Goal: Information Seeking & Learning: Find specific fact

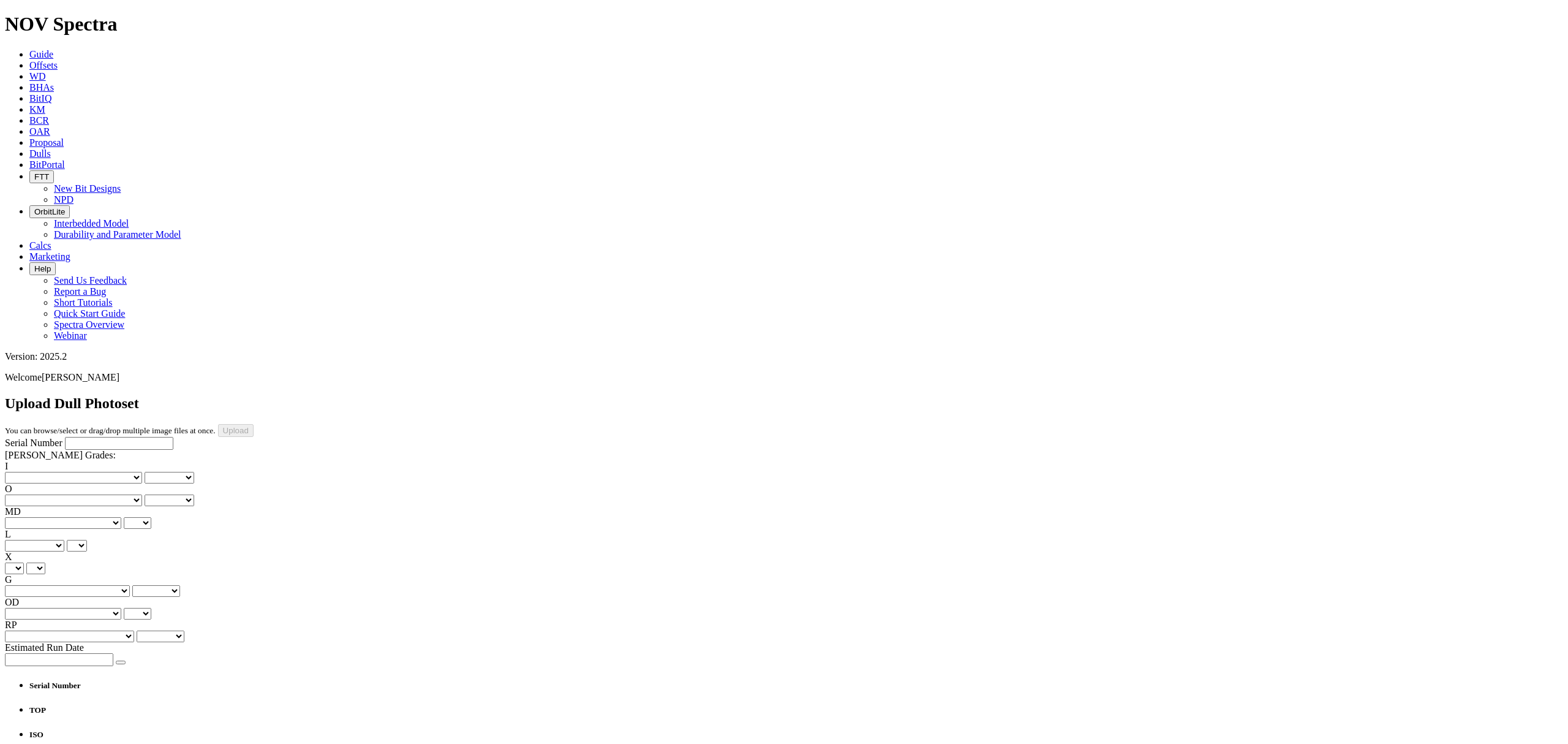
click at [79, 437] on input "Serial Number" at bounding box center [119, 443] width 109 height 13
type input "321365"
type input "C:\fakepath\photo-20250922T215747Z.jpg"
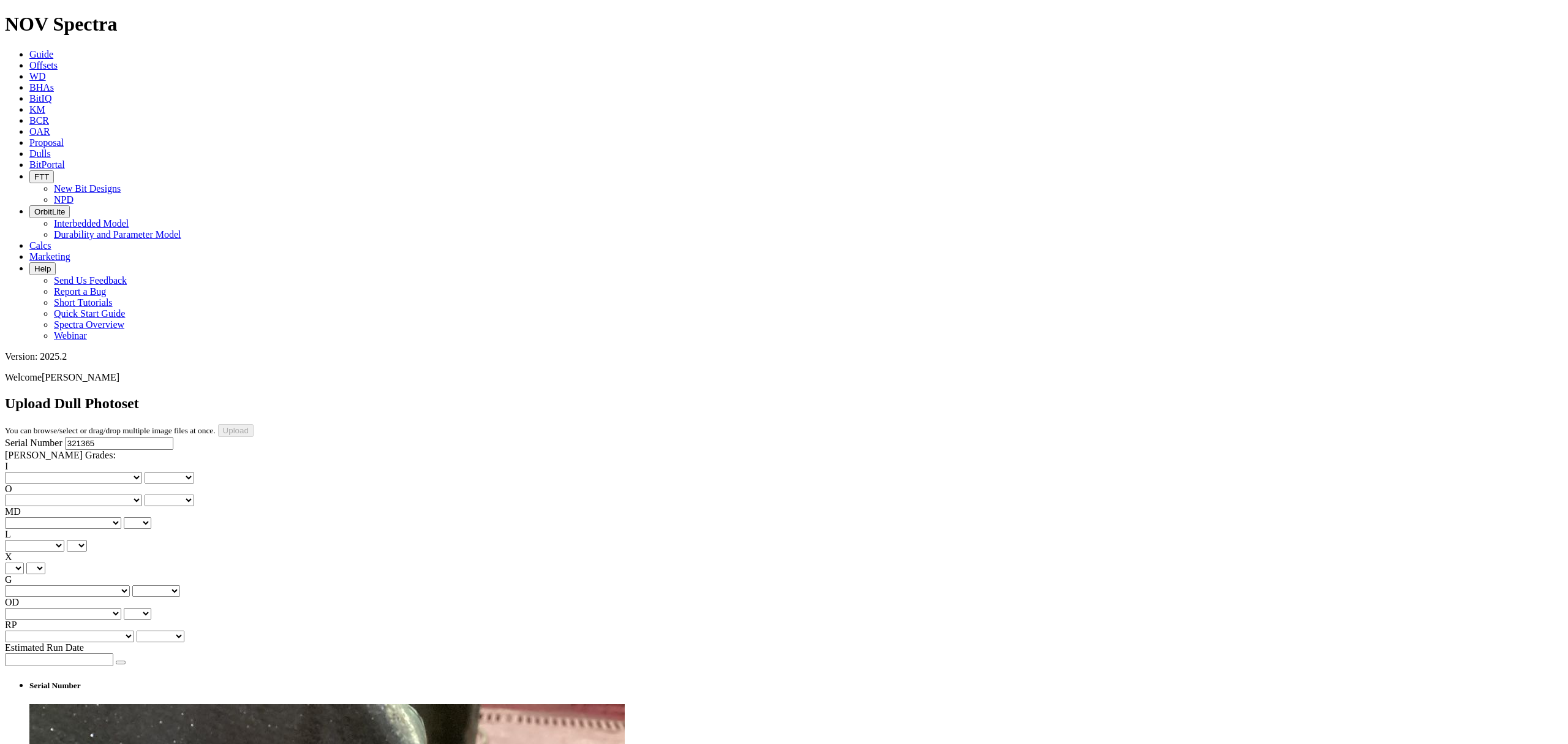
click at [46, 472] on select "No lost, worn or damaged cutters 0 1 2 3 4 5 6 7 8 No diamond table left on any…" at bounding box center [73, 478] width 137 height 12
select select "number:1"
click at [24, 472] on select "No lost, worn or damaged cutters 0 1 2 3 4 5 6 7 8 No diamond table left on any…" at bounding box center [73, 478] width 137 height 12
select select "number:1"
click at [87, 494] on select "No lost, worn or damaged cutters 0 1 2 3 4 5 6 7 8 No diamond table left on any…" at bounding box center [73, 500] width 137 height 12
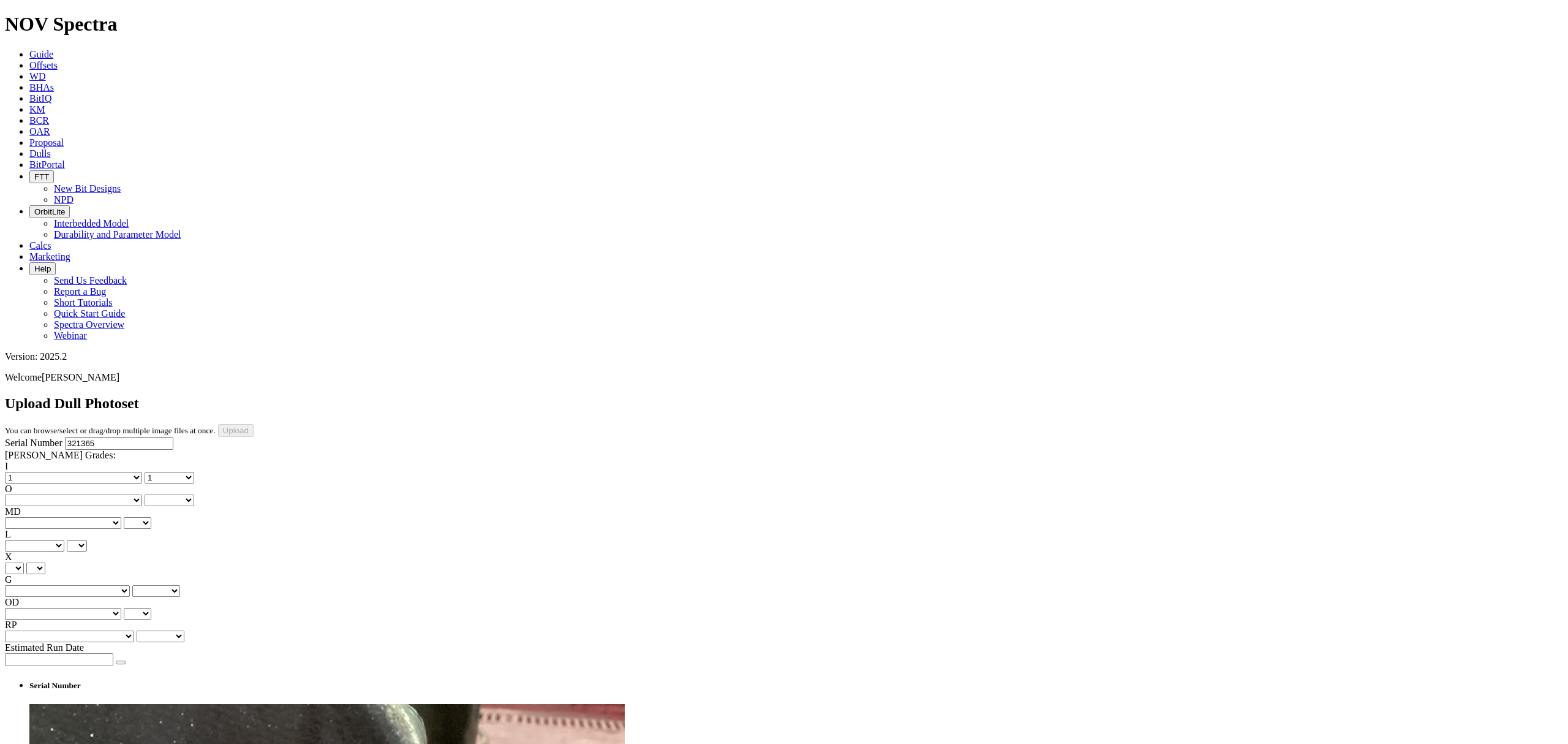
select select "number:1"
click at [87, 494] on select "No lost, worn or damaged cutters 0 1 2 3 4 5 6 7 8 No diamond table left on any…" at bounding box center [73, 500] width 137 height 12
select select "number:1"
click at [36, 517] on select "BF - Bond Failure BT - Broken Teeth/Cutters BU - Balled Up Bit CR - Cored CT - …" at bounding box center [63, 523] width 116 height 12
select select "string:BT"
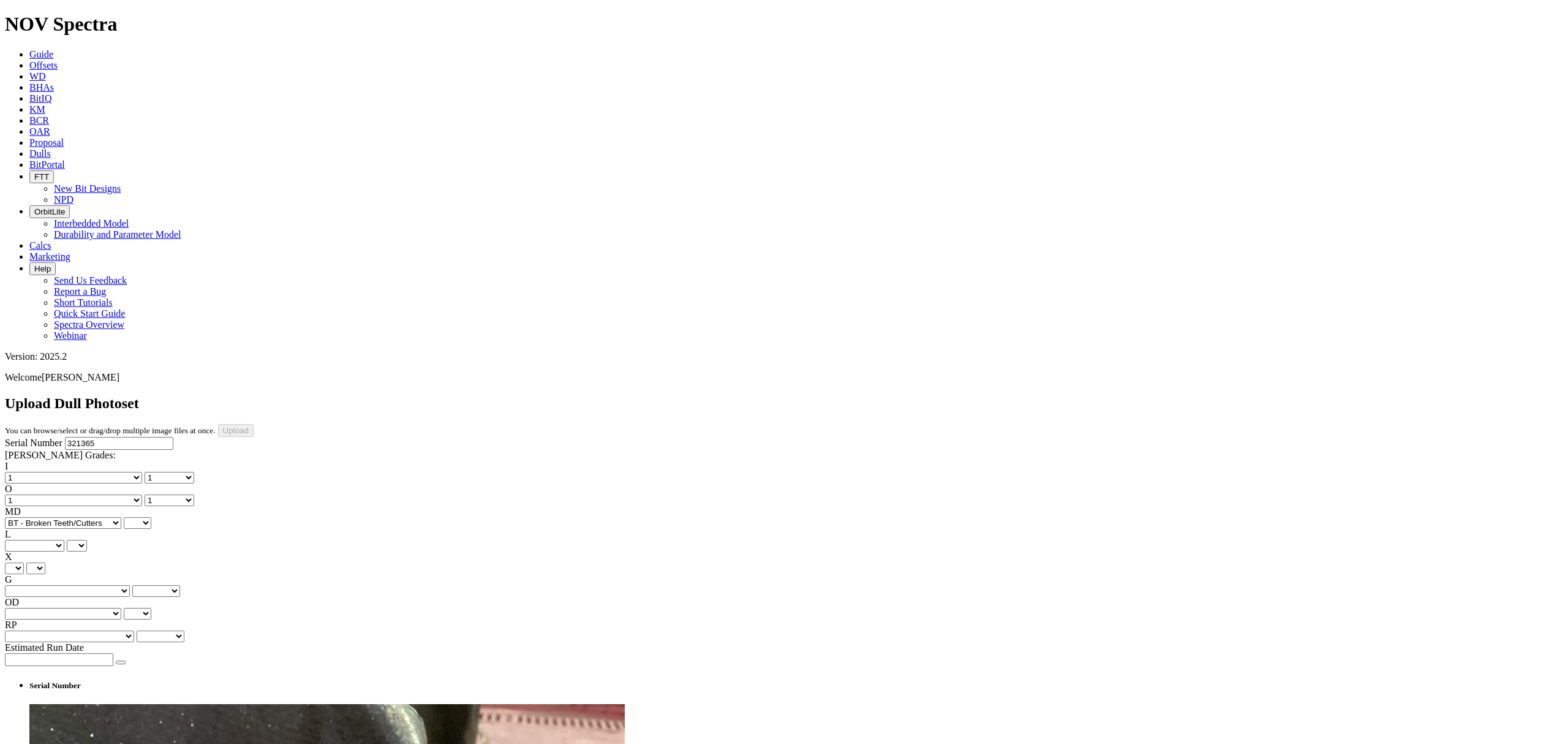
click at [24, 517] on select "BF - Bond Failure BT - Broken Teeth/Cutters BU - Balled Up Bit CR - Cored CT - …" at bounding box center [63, 523] width 116 height 12
select select "string:BT"
click at [64, 540] on select "A - All C - Cone G - Gauge N - Nose S - Shoulder T - Taper" at bounding box center [34, 546] width 60 height 12
select select "string:C"
click at [64, 540] on select "A - All C - Cone G - Gauge N - Nose S - Shoulder T - Taper" at bounding box center [34, 546] width 60 height 12
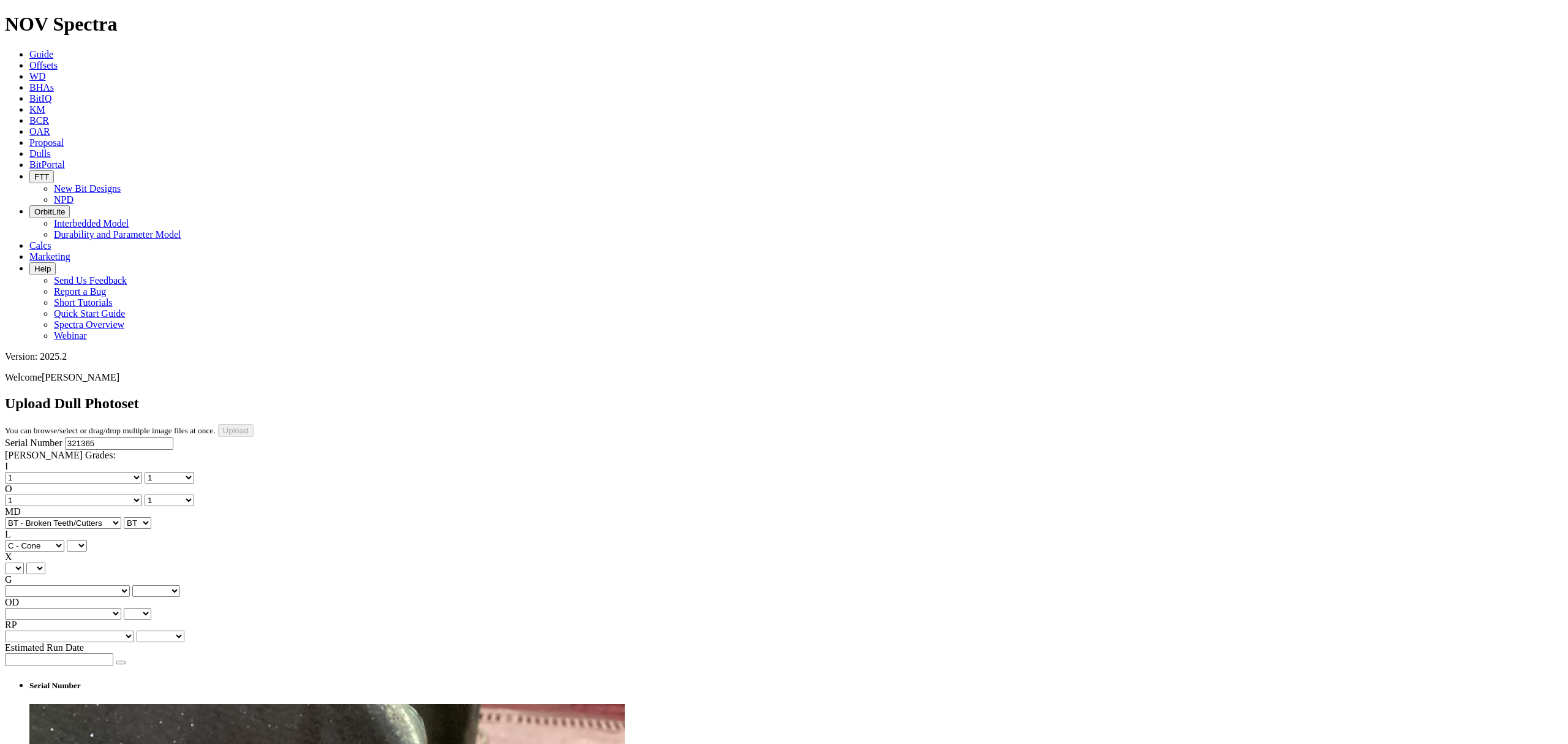
select select "string:C"
click at [24, 563] on select "X" at bounding box center [14, 569] width 19 height 12
select select "string:X"
click at [24, 563] on select "X" at bounding box center [14, 569] width 19 height 12
select select "string:X"
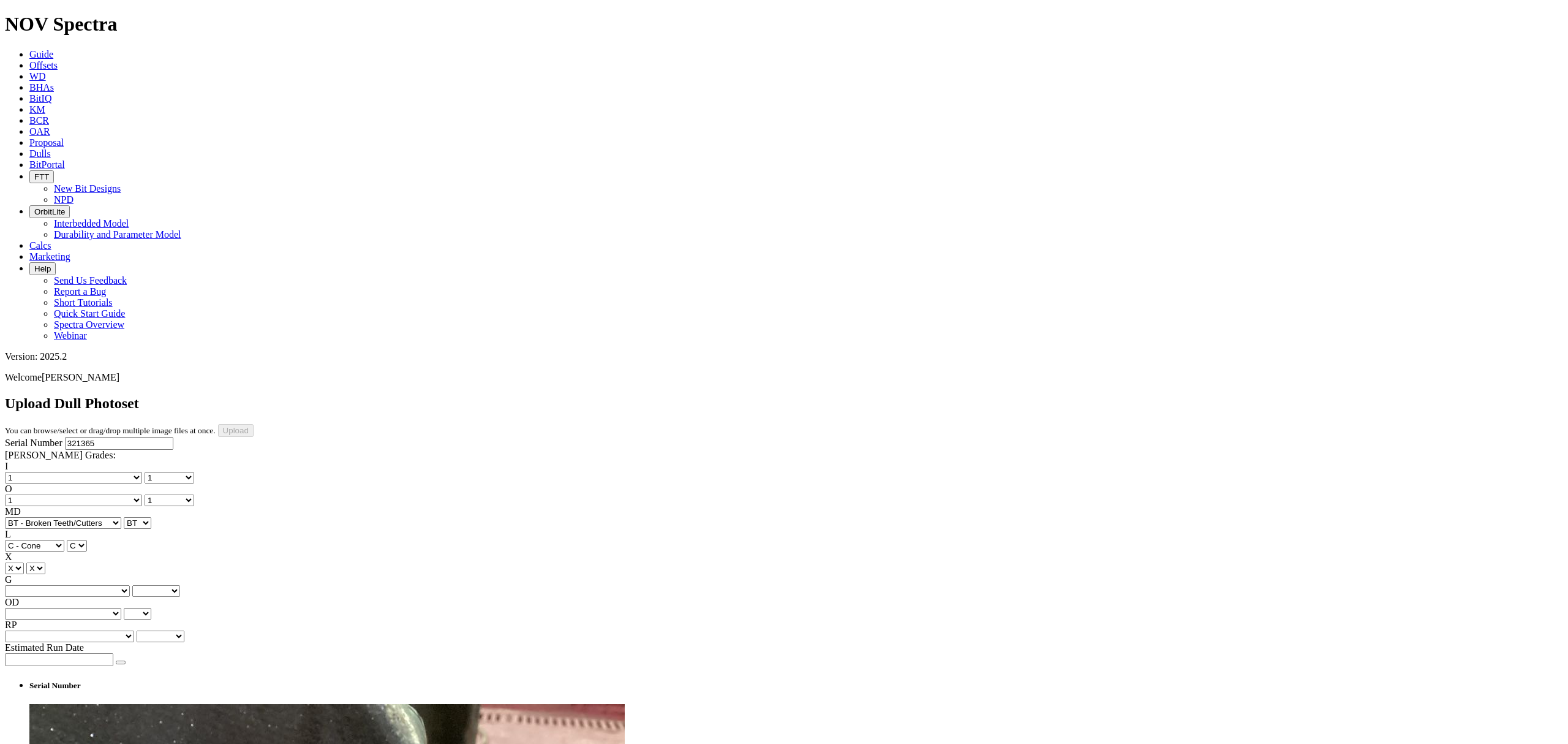
click at [113, 585] on select "Unknown I - In Gauge 1 - 1/16 in Undergauge" 2 - 2/16 in Undergauge = ⅛ in" 8 -…" at bounding box center [67, 591] width 125 height 12
select select "string:I"
click at [87, 585] on select "Unknown I - In Gauge 1 - 1/16 in Undergauge" 2 - 2/16 in Undergauge = ⅛ in" 8 -…" at bounding box center [67, 591] width 125 height 12
select select "string:I"
click at [60, 608] on select "BF - Bond Failure BT - Broken Teeth/Cutters BU - Balled Up Bit CR - Cored CT - …" at bounding box center [63, 614] width 116 height 12
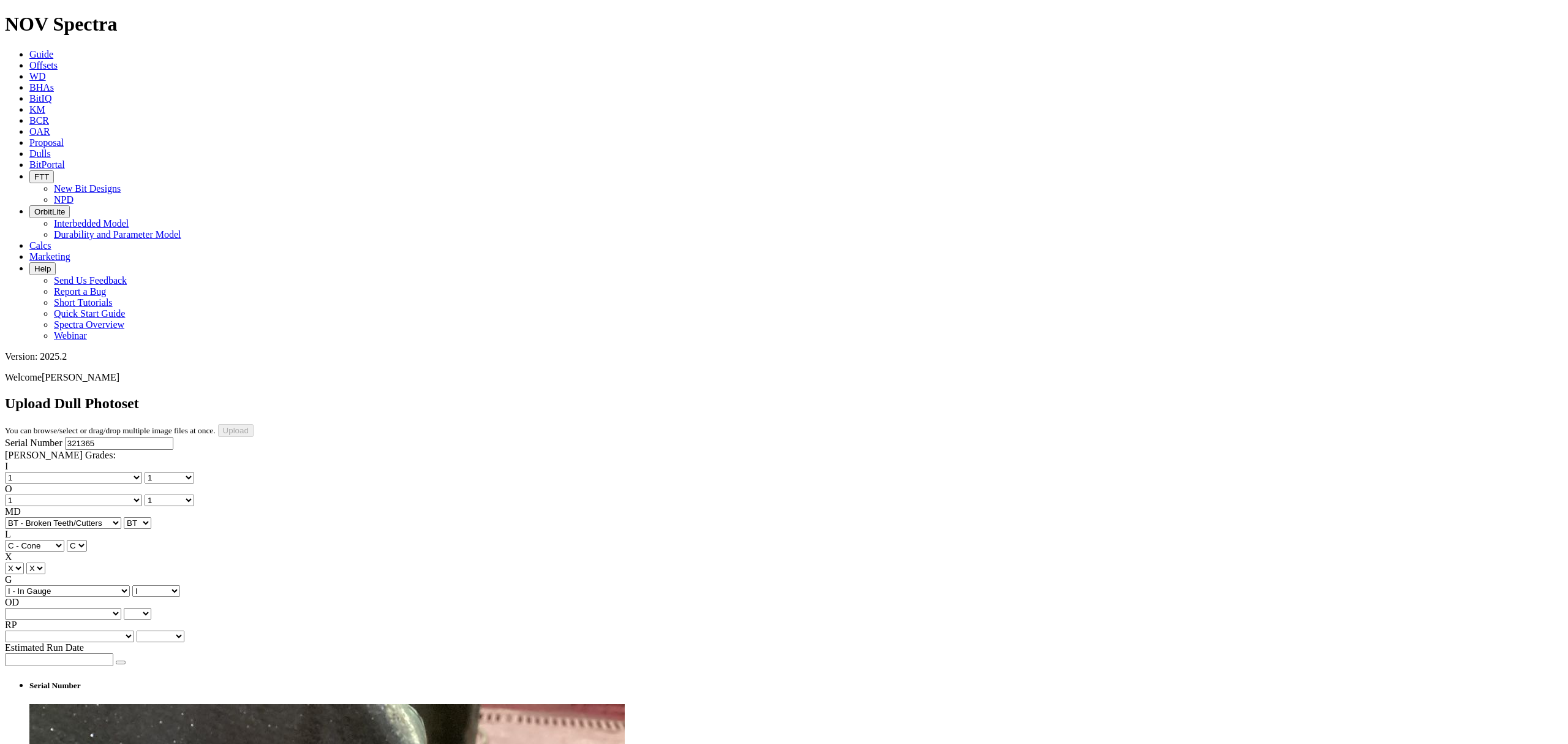
select select "string:CT"
click at [24, 608] on select "BF - Bond Failure BT - Broken Teeth/Cutters BU - Balled Up Bit CR - Cored CT - …" at bounding box center [63, 614] width 116 height 12
select select "string:CT"
click at [95, 631] on select "Unknown BHA - BHA Change Or Problem CM - Condition Mud CP - Core Point DMF - Do…" at bounding box center [69, 637] width 129 height 12
select select "string:TD"
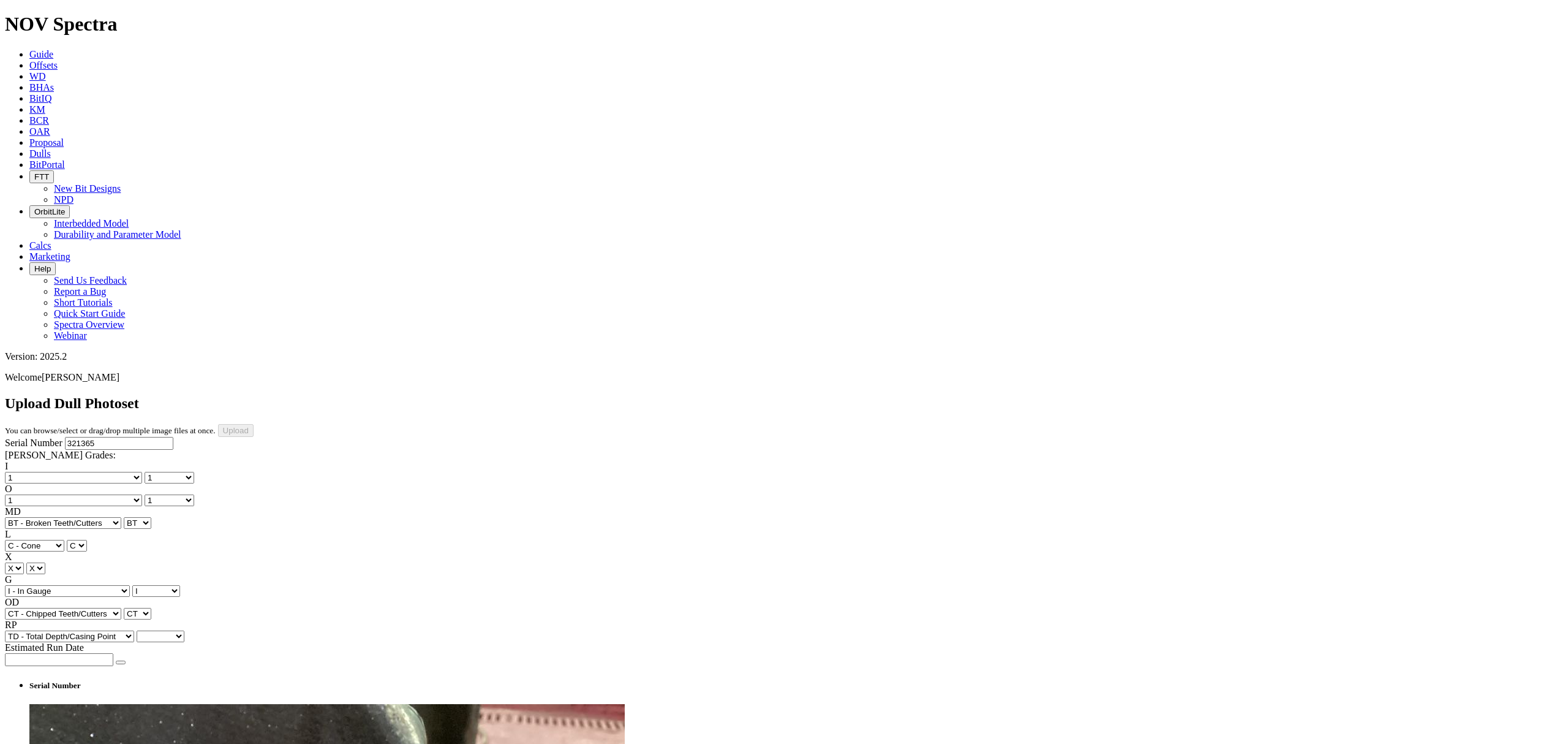
click at [87, 631] on select "Unknown BHA - BHA Change Or Problem CM - Condition Mud CP - Core Point DMF - Do…" at bounding box center [69, 637] width 129 height 12
select select "string:TD"
click at [120, 663] on icon "button" at bounding box center [120, 663] width 0 height 0
type input "9/18/25"
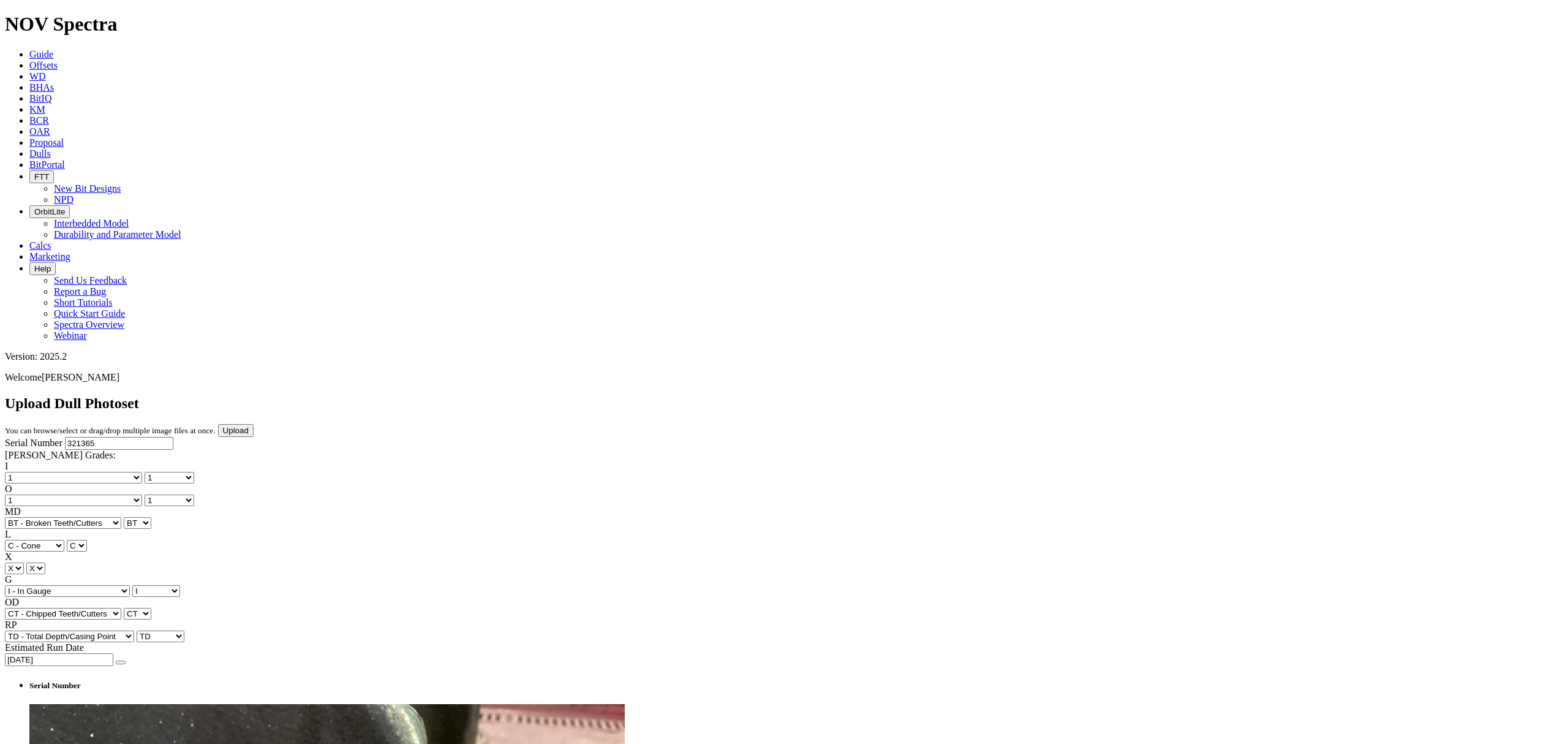
click at [253, 424] on input "Upload" at bounding box center [236, 430] width 36 height 13
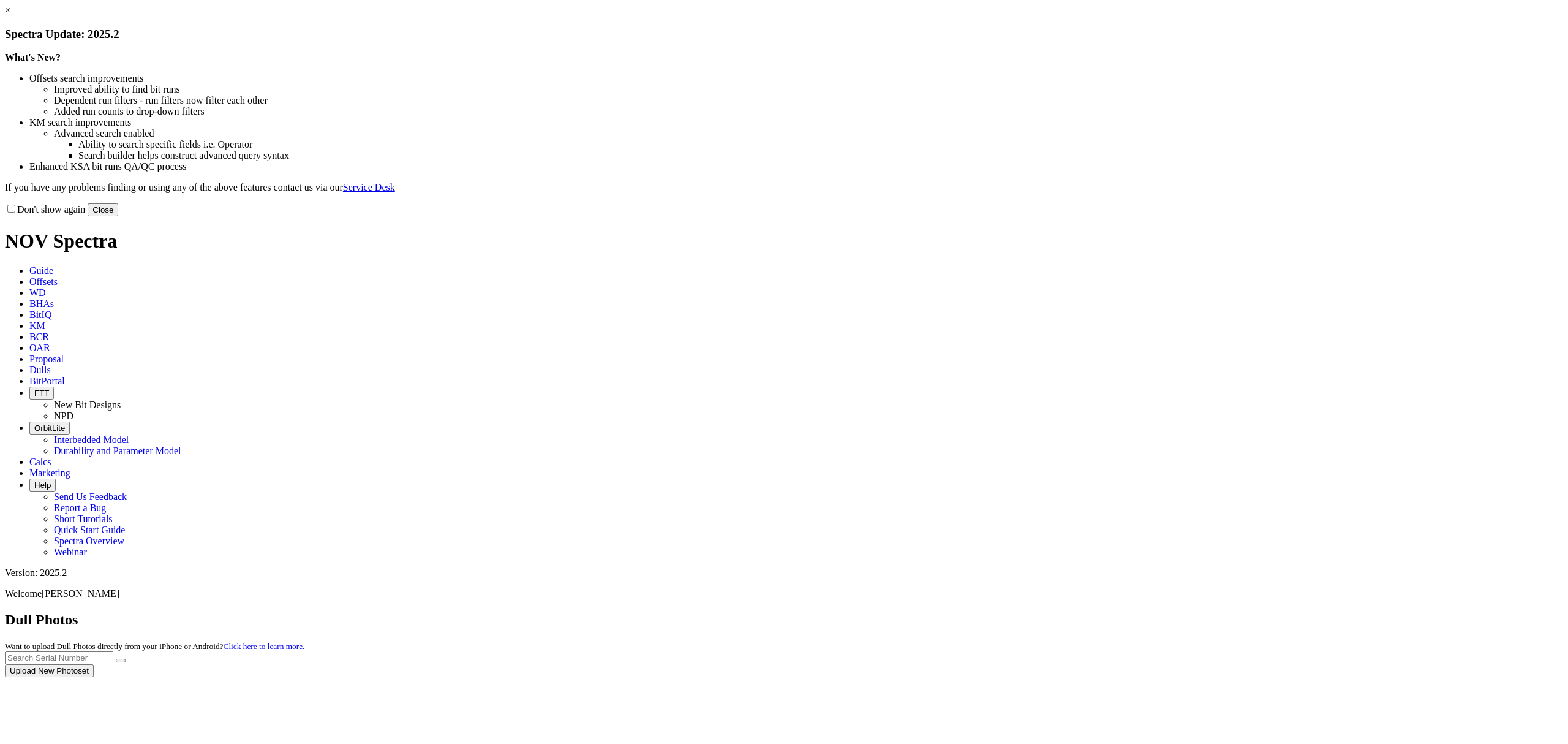
click at [1014, 677] on div at bounding box center [784, 677] width 1559 height 0
click at [1032, 677] on div at bounding box center [784, 677] width 1559 height 0
click at [118, 216] on button "Close" at bounding box center [103, 209] width 30 height 13
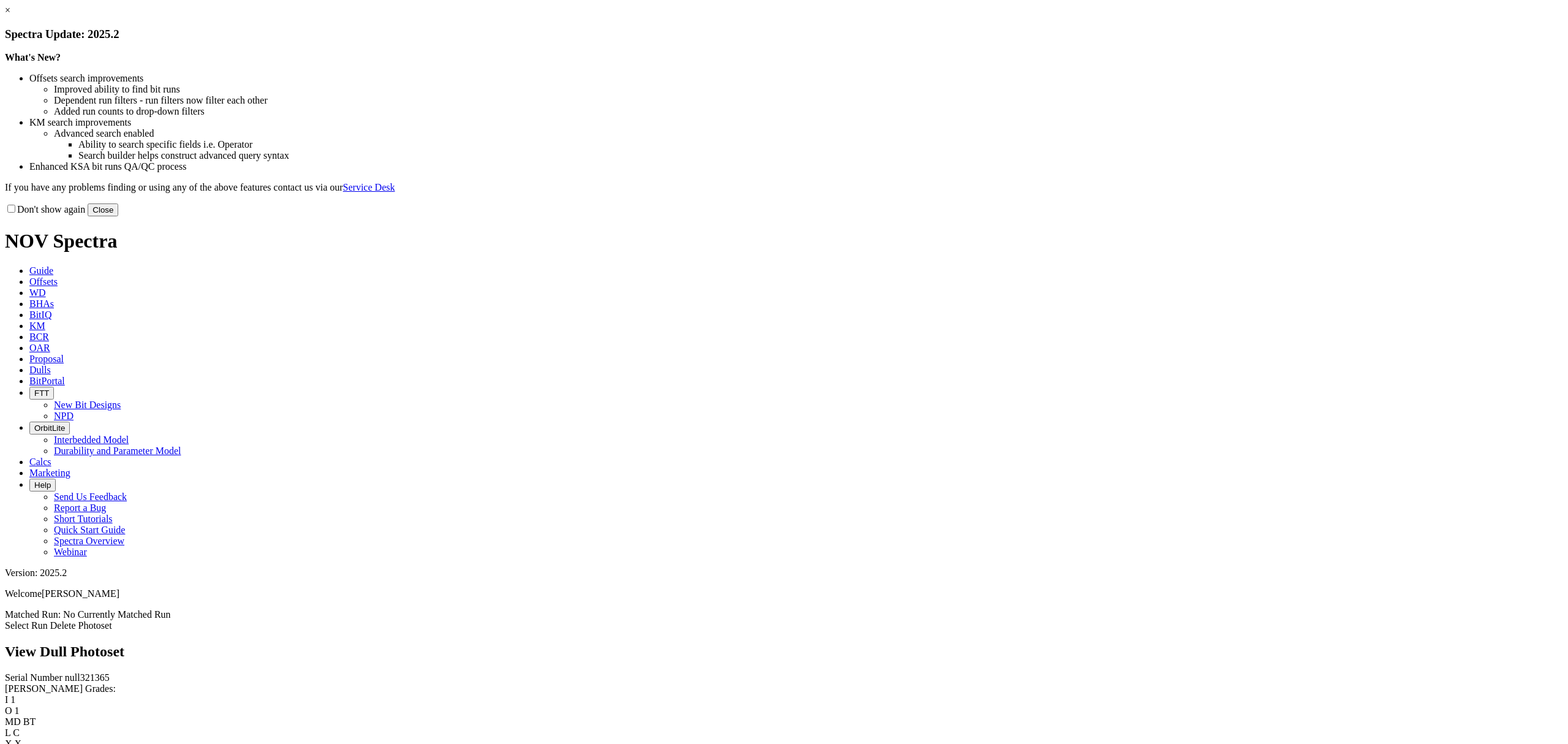
drag, startPoint x: 1040, startPoint y: 96, endPoint x: 1057, endPoint y: 160, distance: 66.2
click at [11, 15] on link "×" at bounding box center [7, 10] width 5 height 11
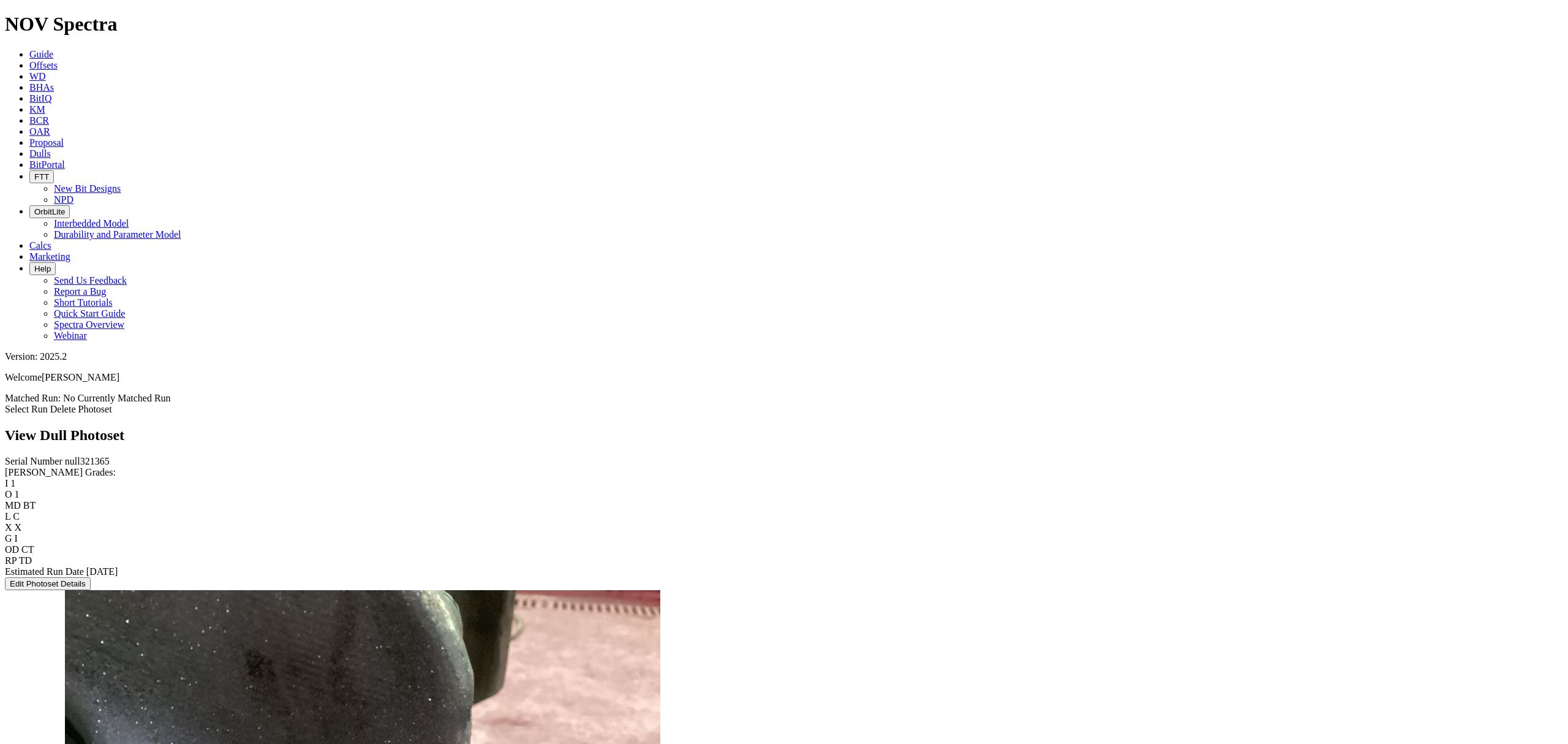
click at [48, 404] on link "Select Run" at bounding box center [26, 409] width 43 height 11
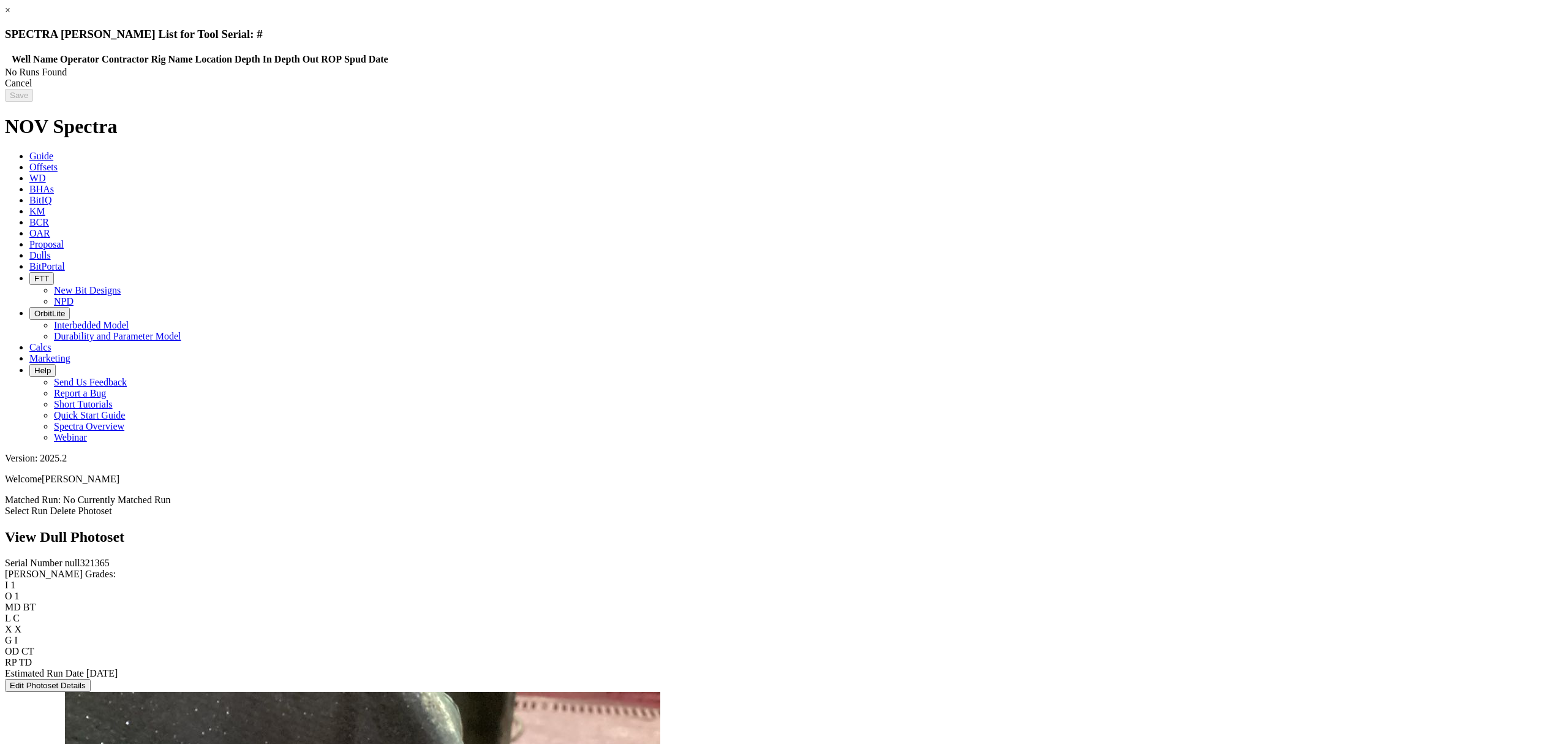
click at [1255, 89] on div "Cancel" at bounding box center [784, 83] width 1559 height 11
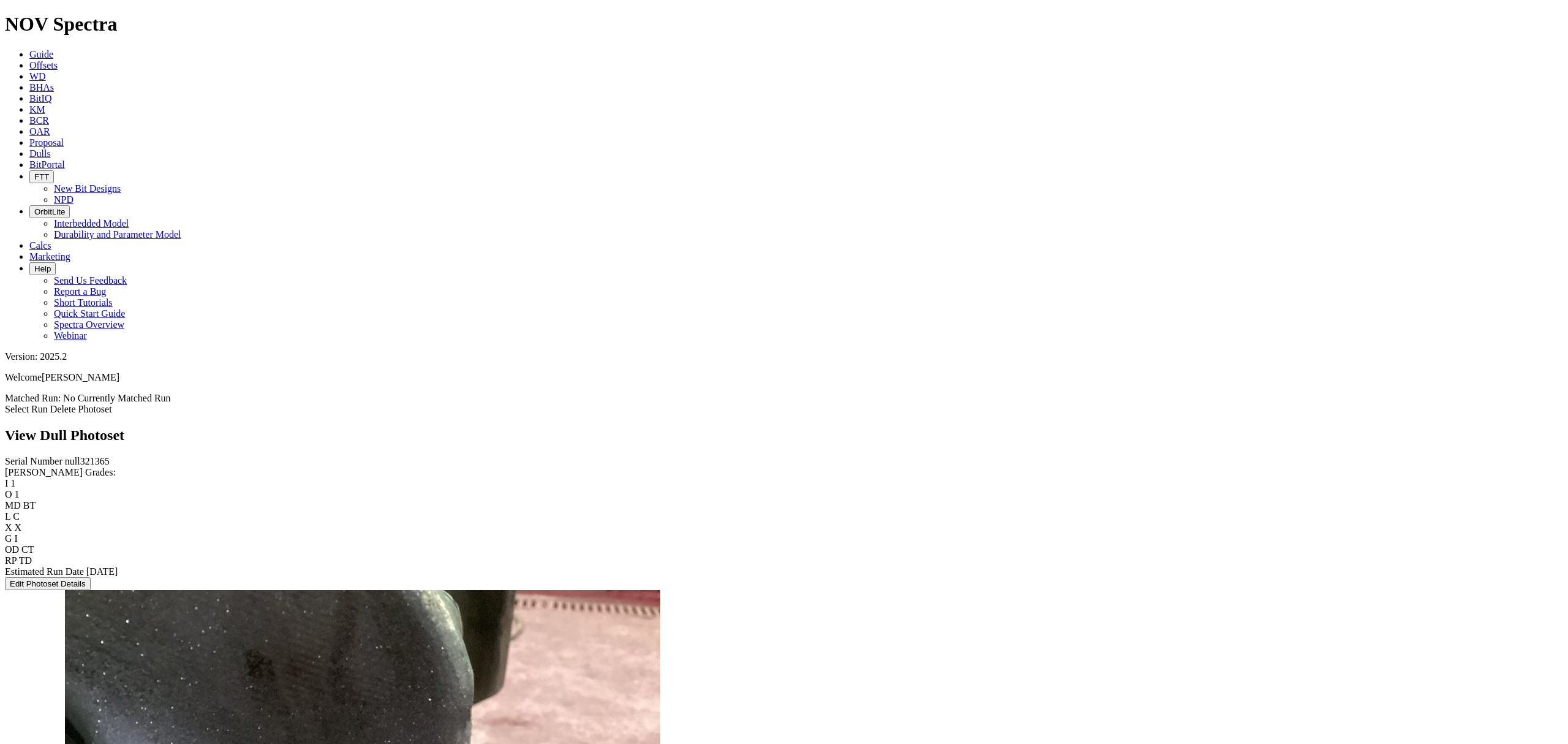
click at [112, 404] on link "Delete Photoset" at bounding box center [81, 409] width 62 height 11
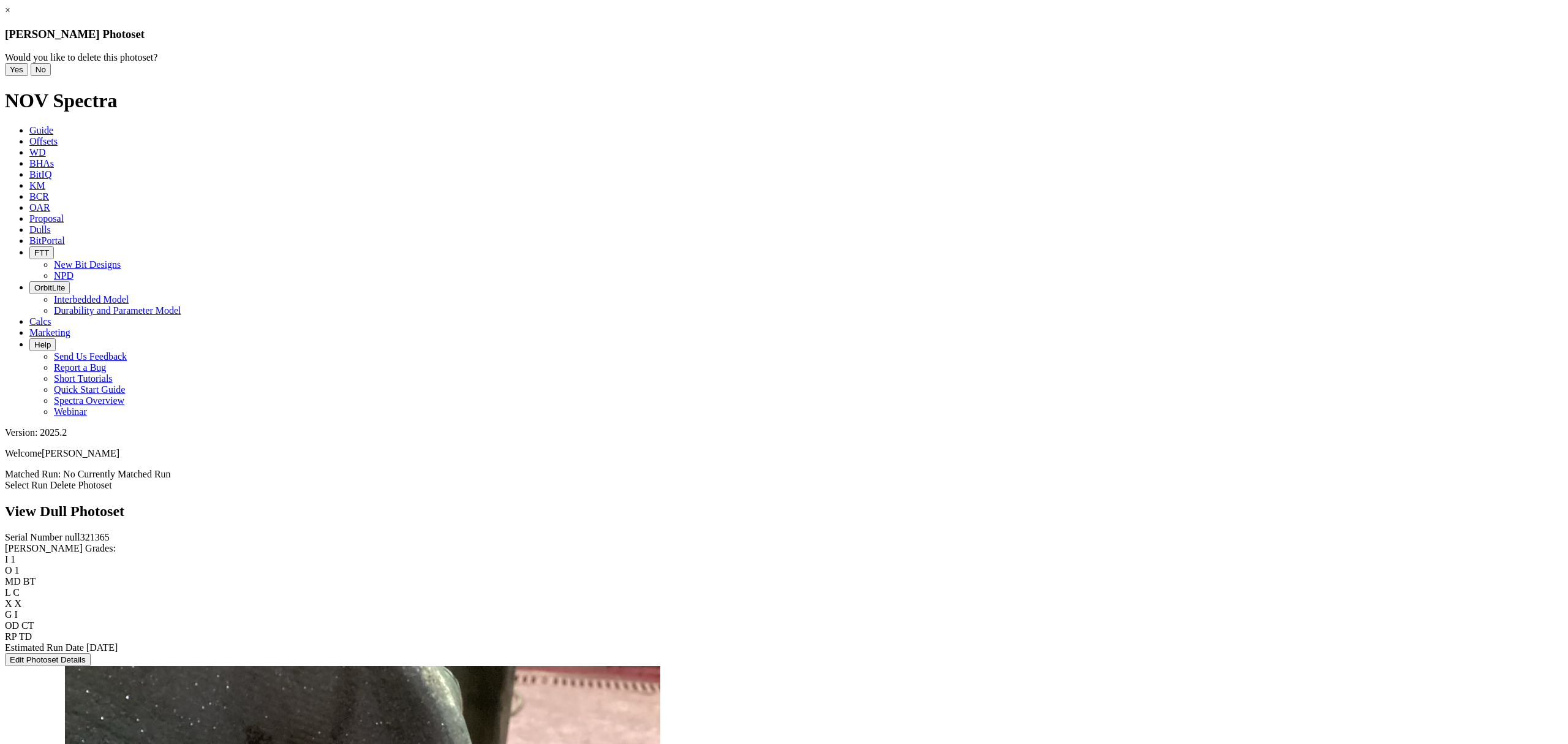
click at [28, 76] on button "Yes" at bounding box center [16, 69] width 23 height 13
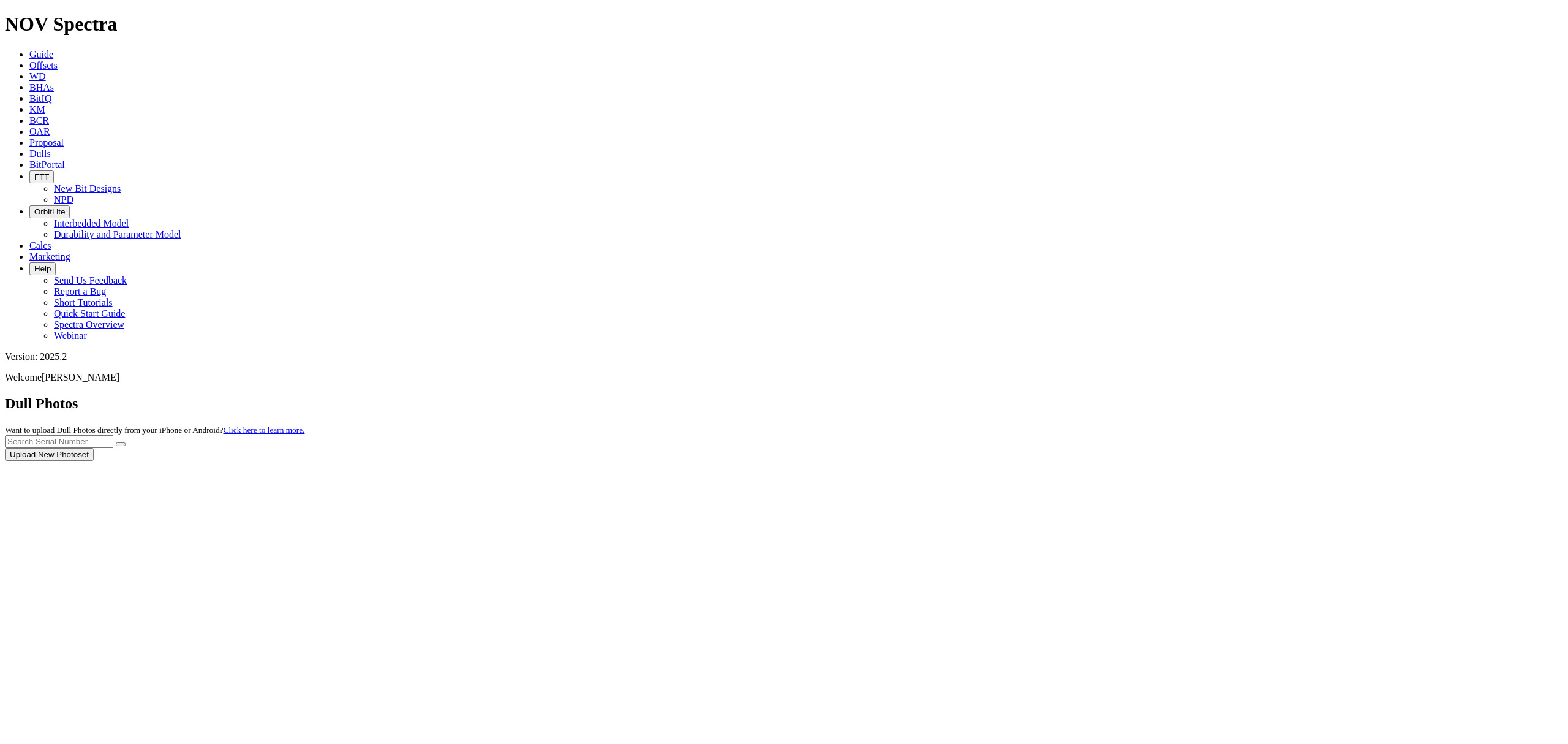
click at [1518, 461] on div at bounding box center [784, 461] width 1559 height 0
click at [1495, 461] on div at bounding box center [784, 461] width 1559 height 0
click at [94, 448] on button "Upload New Photoset" at bounding box center [49, 454] width 89 height 13
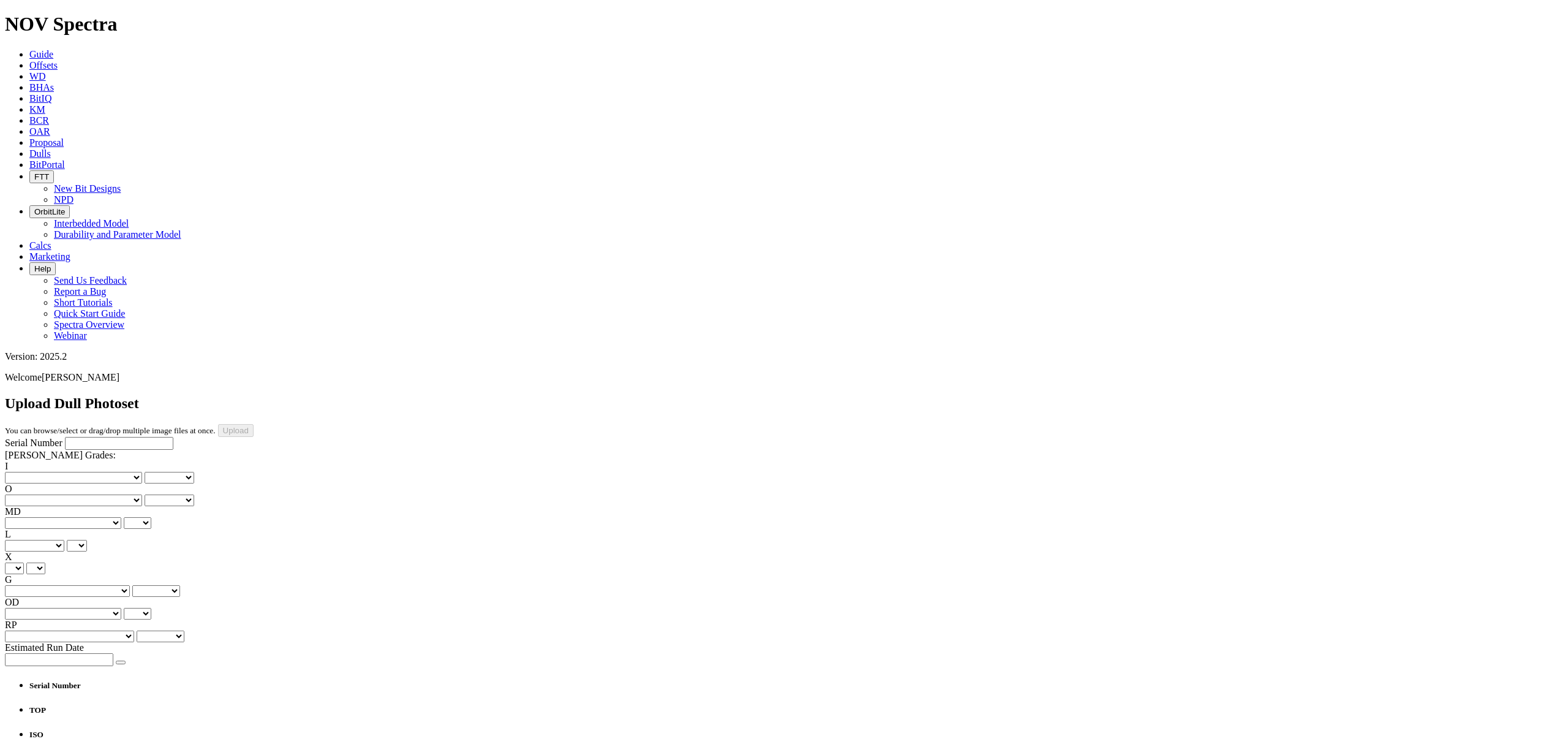
click at [115, 437] on input "Serial Number" at bounding box center [119, 443] width 109 height 13
type input "A321365"
type input "C:\fakepath\photo-20250922T215747Z.jpg"
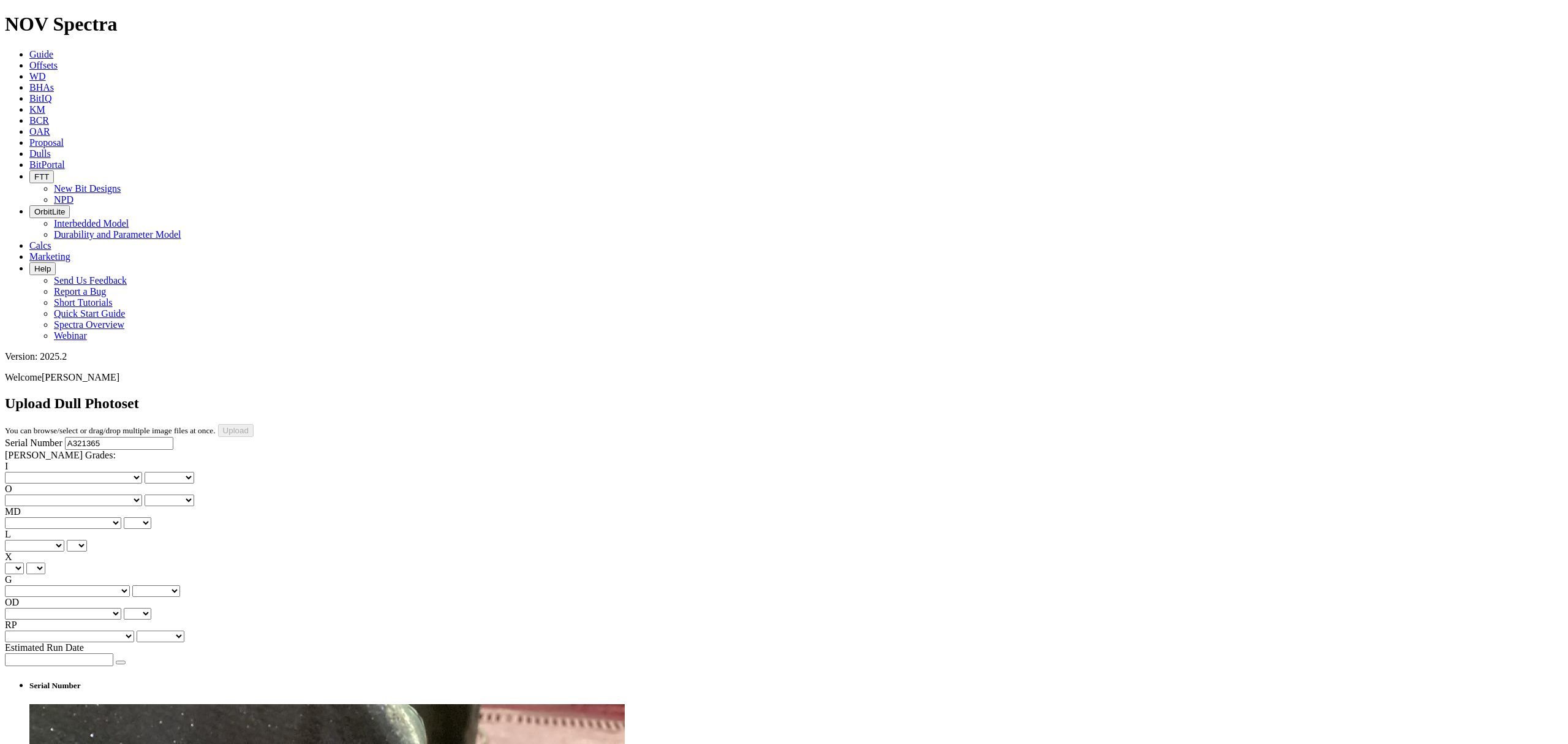
click at [47, 472] on select "No lost, worn or damaged cutters 0 1 2 3 4 5 6 7 8 No diamond table left on any…" at bounding box center [73, 478] width 137 height 12
select select "number:1"
click at [24, 472] on select "No lost, worn or damaged cutters 0 1 2 3 4 5 6 7 8 No diamond table left on any…" at bounding box center [73, 478] width 137 height 12
select select "number:1"
click at [110, 494] on select "No lost, worn or damaged cutters 0 1 2 3 4 5 6 7 8 No diamond table left on any…" at bounding box center [73, 500] width 137 height 12
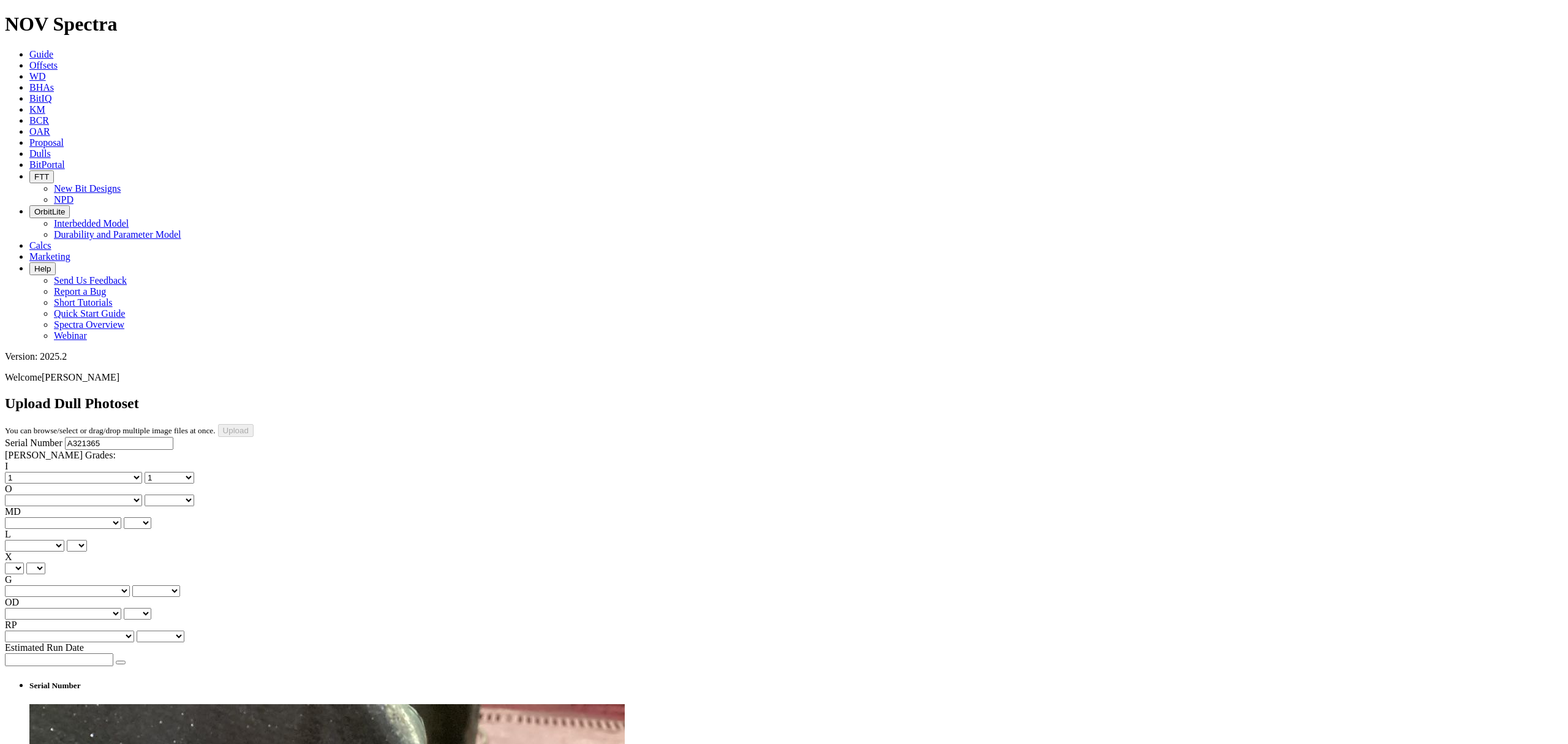
select select "number:1"
click at [87, 494] on select "No lost, worn or damaged cutters 0 1 2 3 4 5 6 7 8 No diamond table left on any…" at bounding box center [73, 500] width 137 height 12
select select "number:1"
click at [52, 517] on select "BF - Bond Failure BT - Broken Teeth/Cutters BU - Balled Up Bit CR - Cored CT - …" at bounding box center [63, 523] width 116 height 12
select select "string:BT"
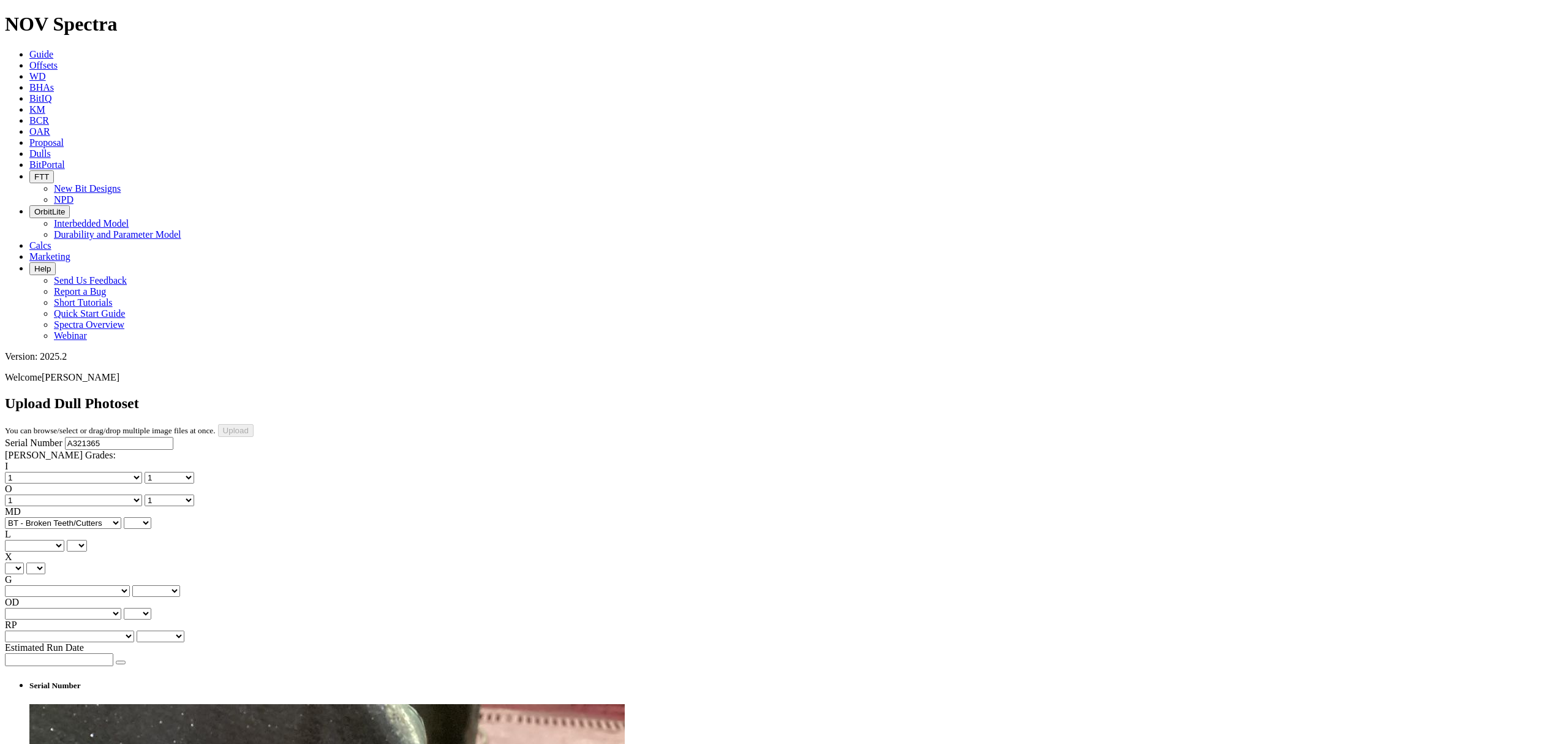
click at [24, 517] on select "BF - Bond Failure BT - Broken Teeth/Cutters BU - Balled Up Bit CR - Cored CT - …" at bounding box center [63, 523] width 116 height 12
select select "string:BT"
click at [64, 540] on select "A - All C - Cone G - Gauge N - Nose S - Shoulder T - Taper" at bounding box center [34, 546] width 60 height 12
select select "string:C"
click at [64, 540] on select "A - All C - Cone G - Gauge N - Nose S - Shoulder T - Taper" at bounding box center [34, 546] width 60 height 12
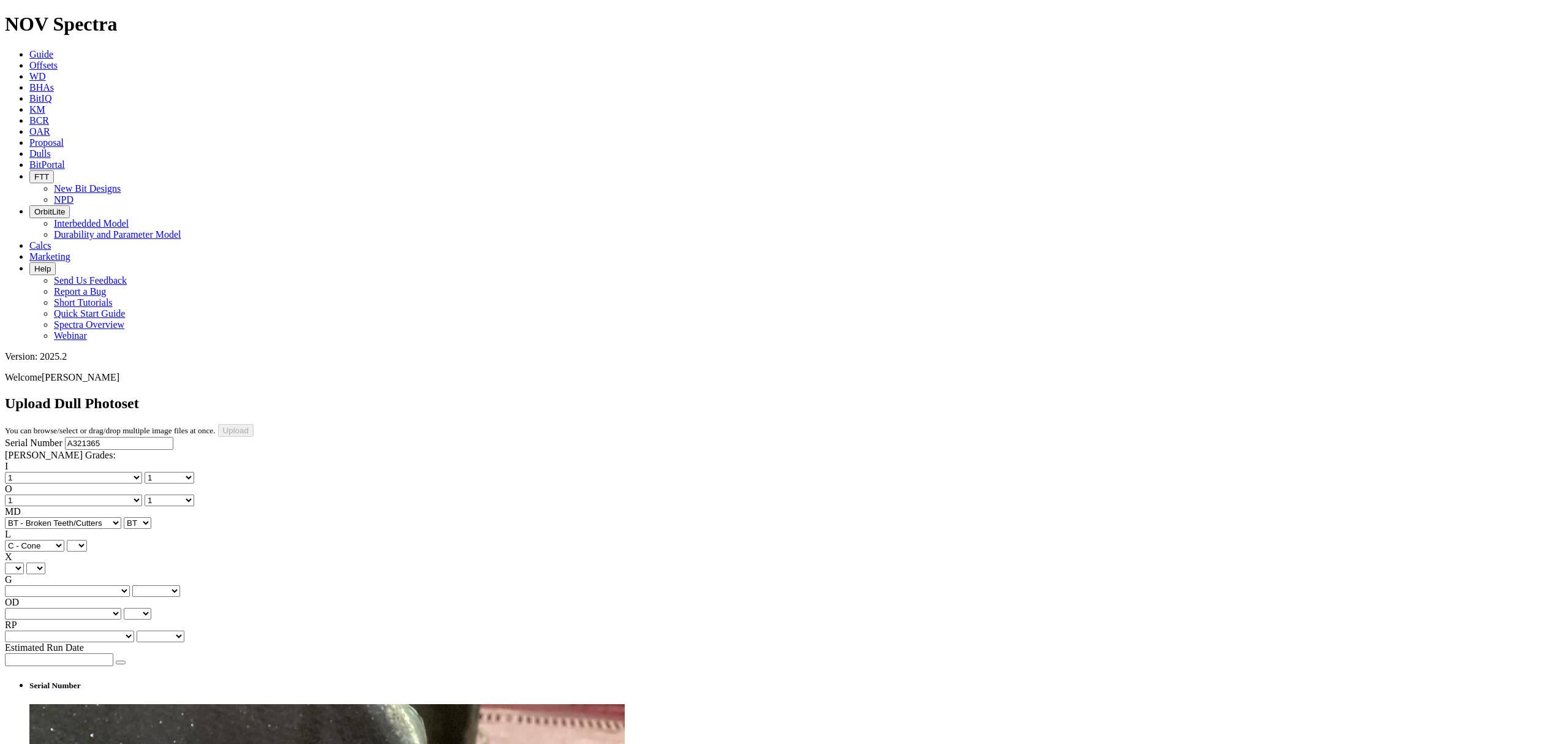
select select "string:C"
click at [64, 461] on div "I No lost, worn or damaged cutters 0 1 2 3 4 5 6 7 8 No diamond table left on a…" at bounding box center [784, 551] width 1559 height 181
click at [24, 563] on select "X" at bounding box center [14, 569] width 19 height 12
select select "string:X"
click at [24, 563] on select "X" at bounding box center [14, 569] width 19 height 12
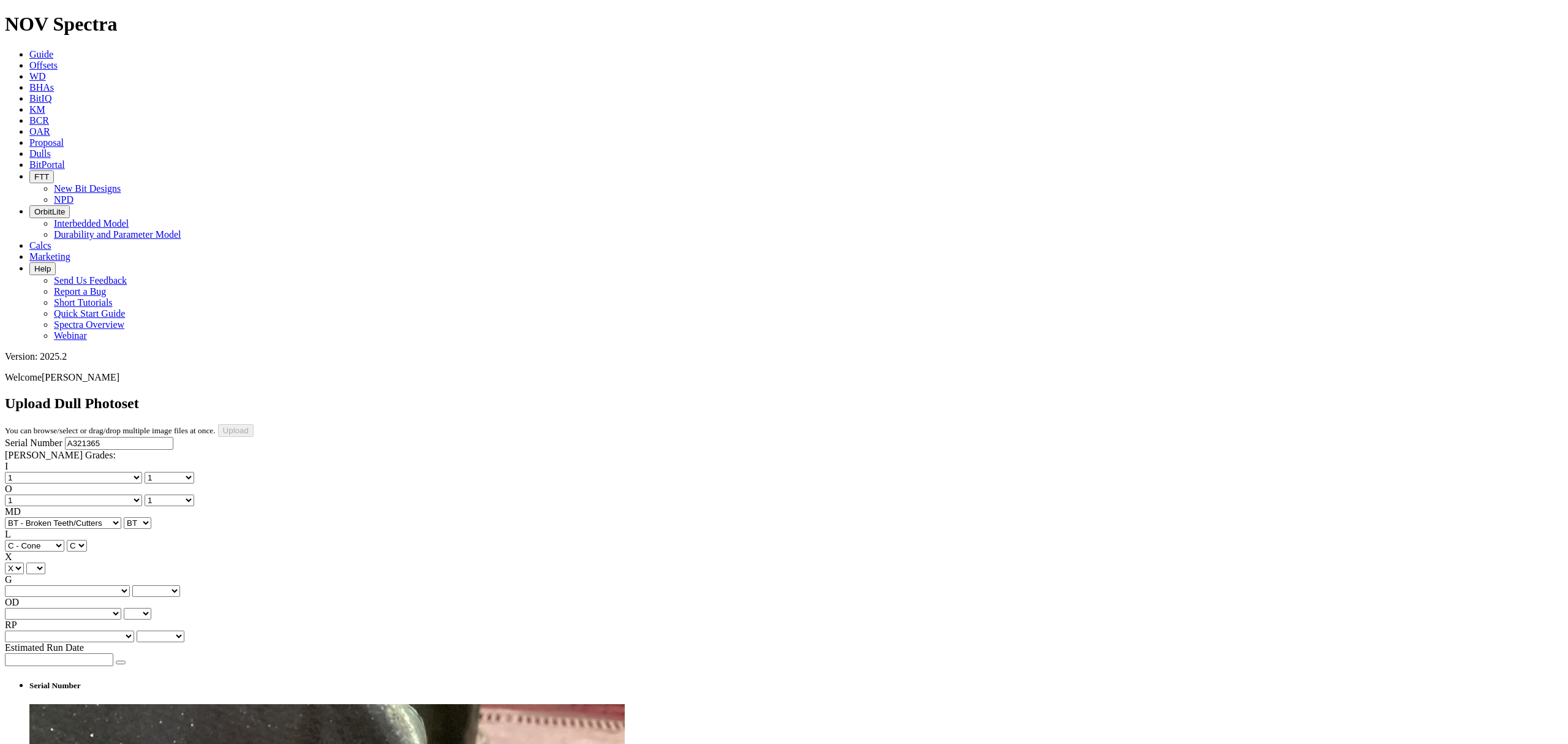
select select "string:X"
click at [112, 585] on select "Unknown I - In Gauge 1 - 1/16 in Undergauge" 2 - 2/16 in Undergauge = ⅛ in" 8 -…" at bounding box center [67, 591] width 125 height 12
select select "string:I"
click at [87, 585] on select "Unknown I - In Gauge 1 - 1/16 in Undergauge" 2 - 2/16 in Undergauge = ⅛ in" 8 -…" at bounding box center [67, 591] width 125 height 12
select select "string:I"
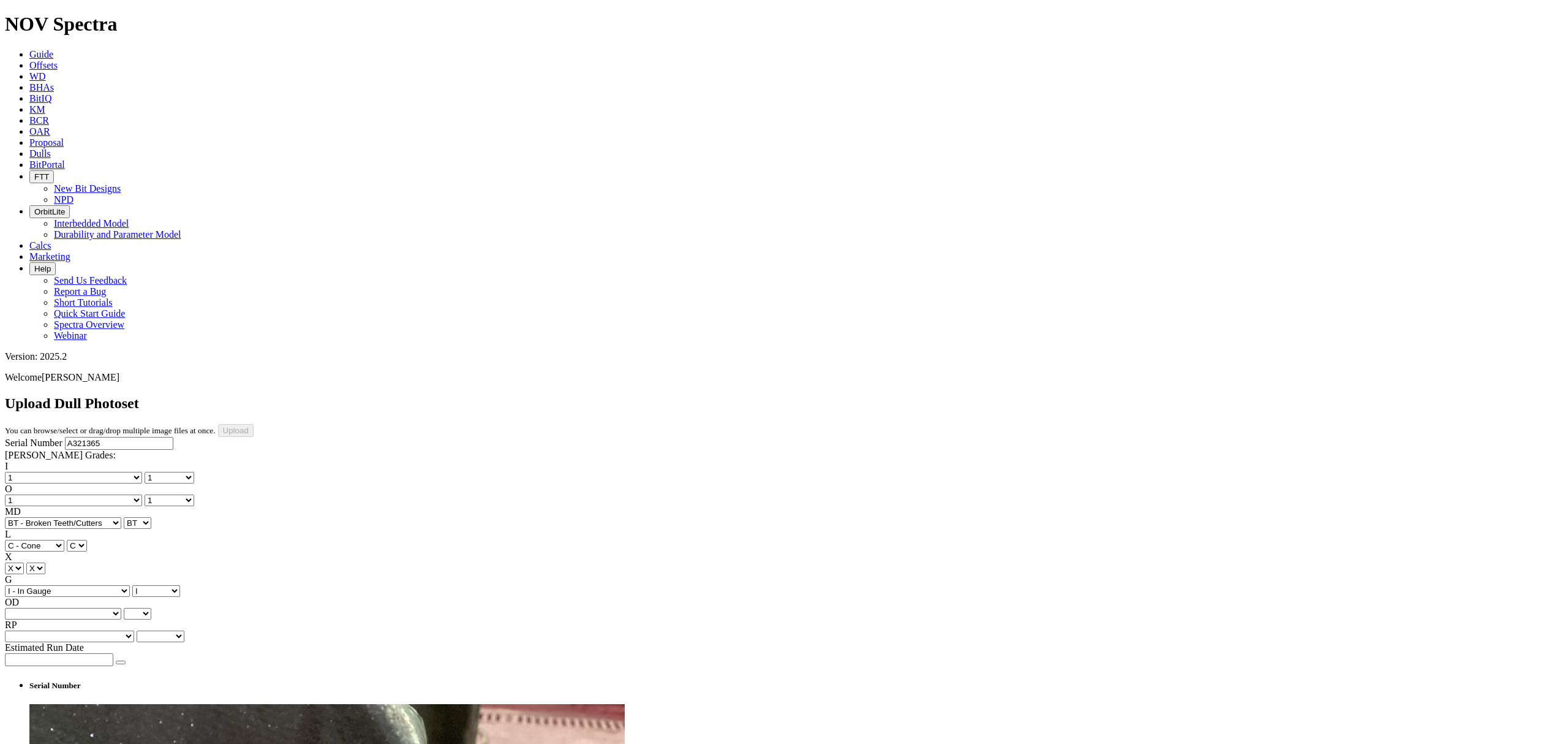
click at [60, 608] on select "BF - Bond Failure BT - Broken Teeth/Cutters BU - Balled Up Bit CR - Cored CT - …" at bounding box center [63, 614] width 116 height 12
select select "string:CT"
click at [24, 608] on select "BF - Bond Failure BT - Broken Teeth/Cutters BU - Balled Up Bit CR - Cored CT - …" at bounding box center [63, 614] width 116 height 12
select select "string:CT"
click at [95, 631] on select "Unknown BHA - BHA Change Or Problem CM - Condition Mud CP - Core Point DMF - Do…" at bounding box center [69, 637] width 129 height 12
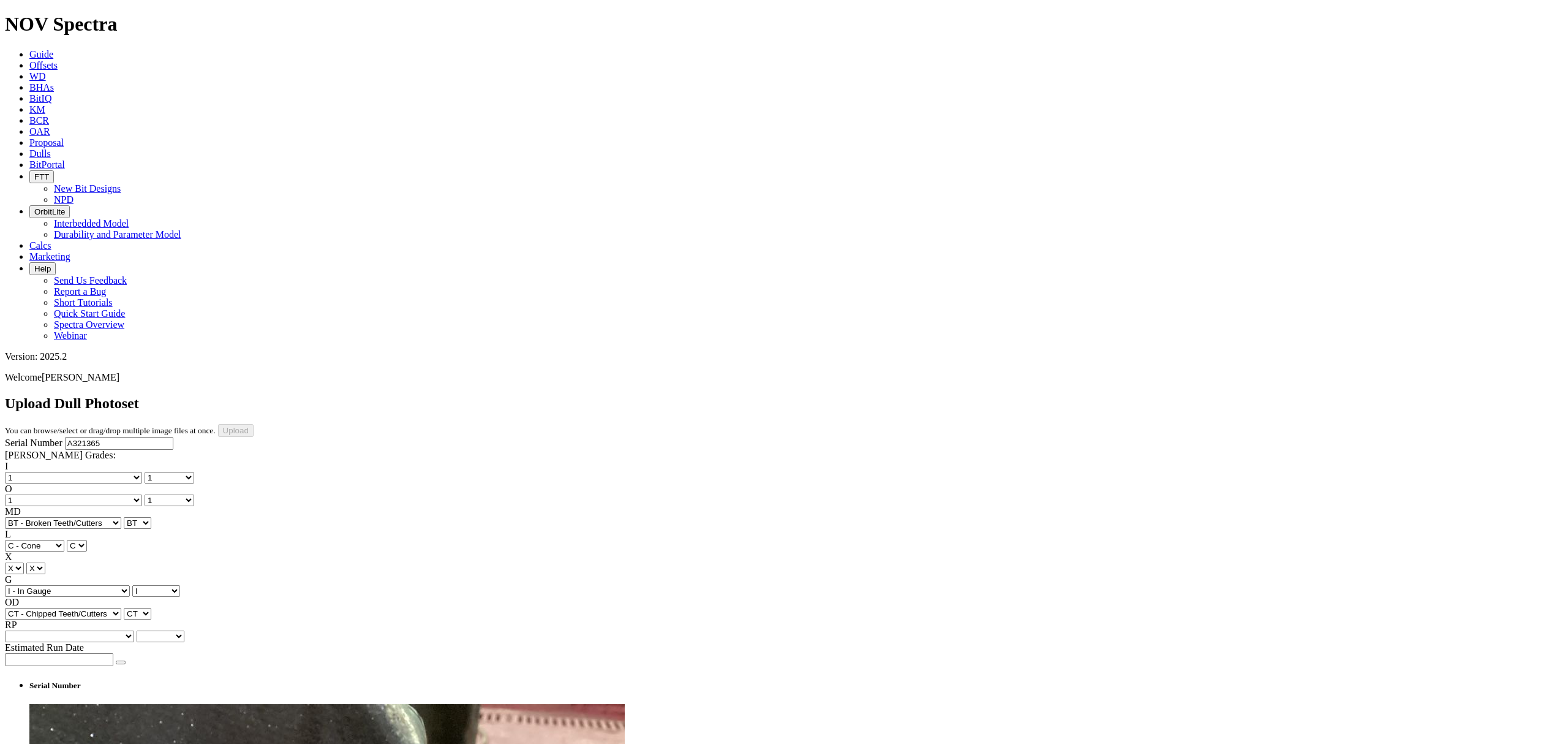
select select "string:TD"
click at [87, 631] on select "Unknown BHA - BHA Change Or Problem CM - Condition Mud CP - Core Point DMF - Do…" at bounding box center [69, 637] width 129 height 12
select select "string:TD"
click at [116, 661] on button "button" at bounding box center [120, 663] width 10 height 4
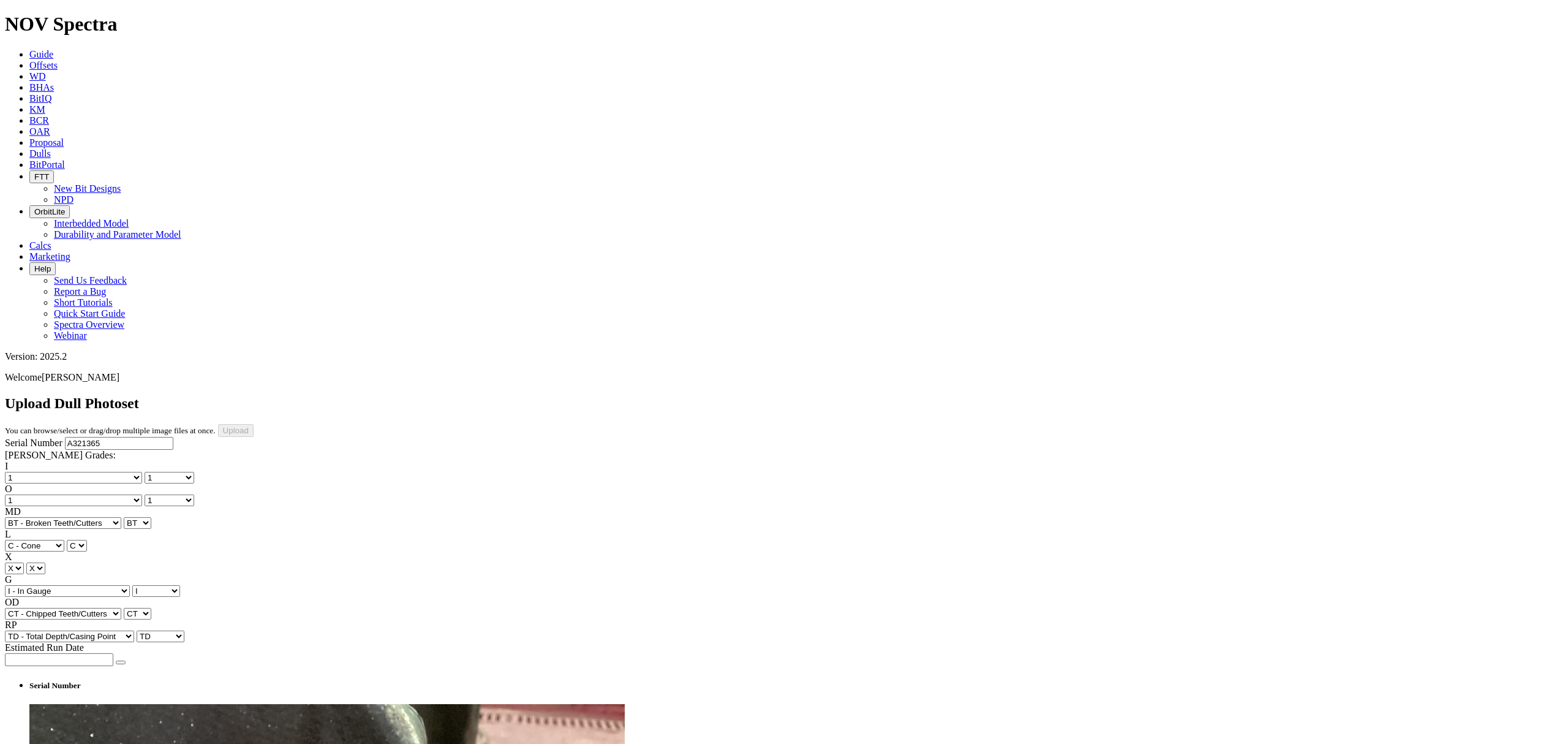
type input "9/18/25"
click at [253, 424] on input "Upload" at bounding box center [236, 430] width 36 height 13
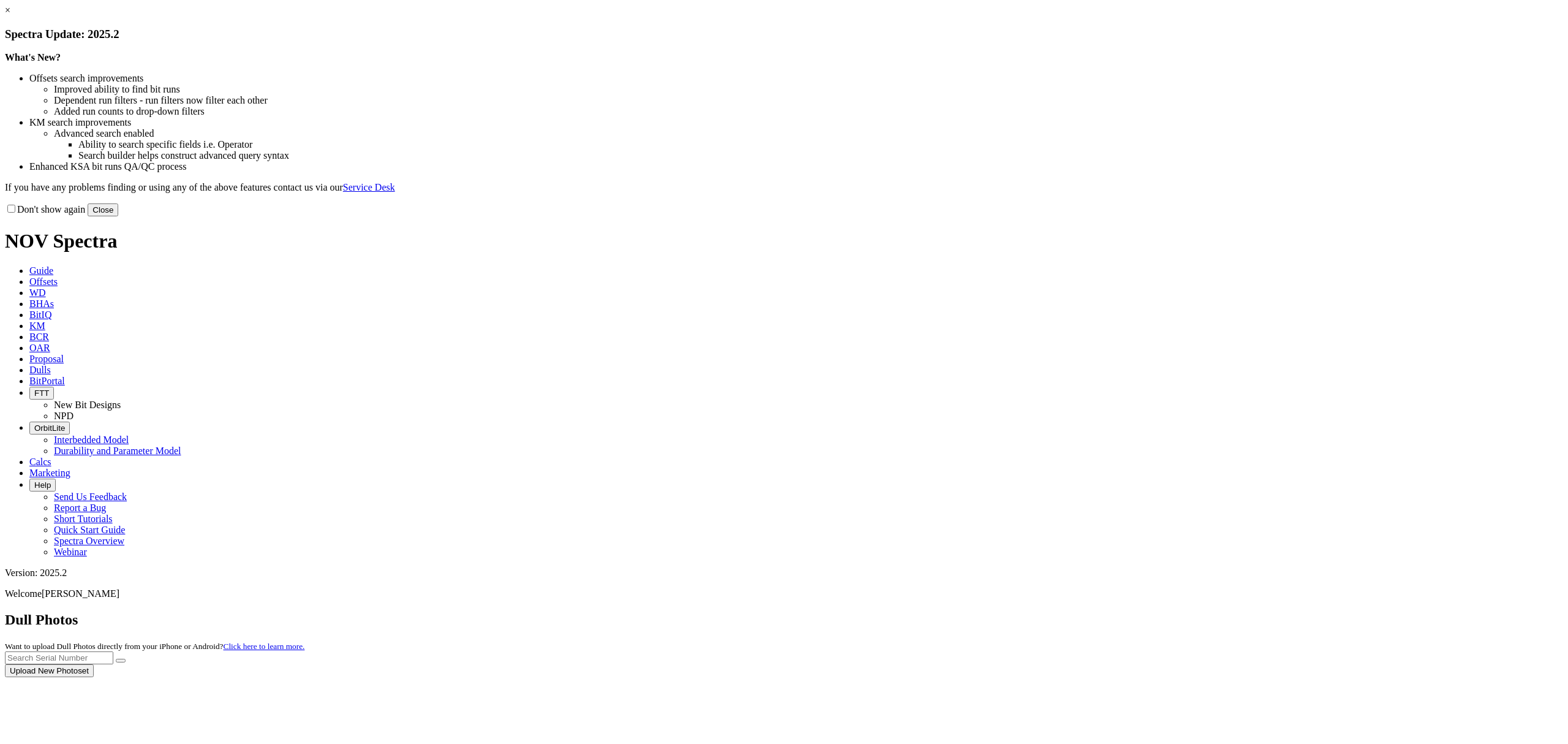
drag, startPoint x: 1049, startPoint y: 342, endPoint x: 1039, endPoint y: 336, distance: 11.7
click at [1047, 677] on div at bounding box center [784, 677] width 1559 height 0
click at [1039, 677] on div at bounding box center [784, 677] width 1559 height 0
click at [118, 216] on button "Close" at bounding box center [103, 209] width 30 height 13
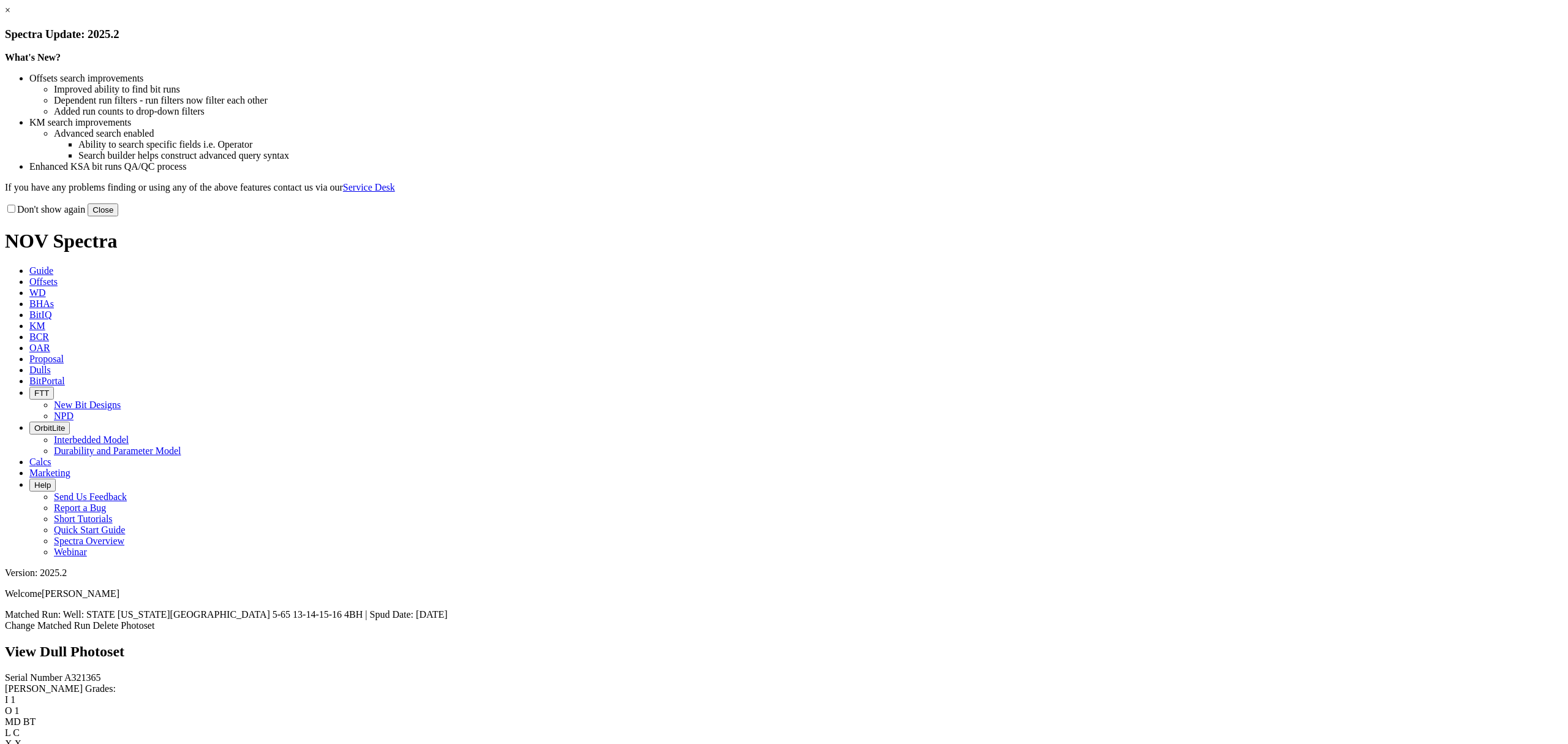
click at [118, 216] on button "Close" at bounding box center [103, 209] width 30 height 13
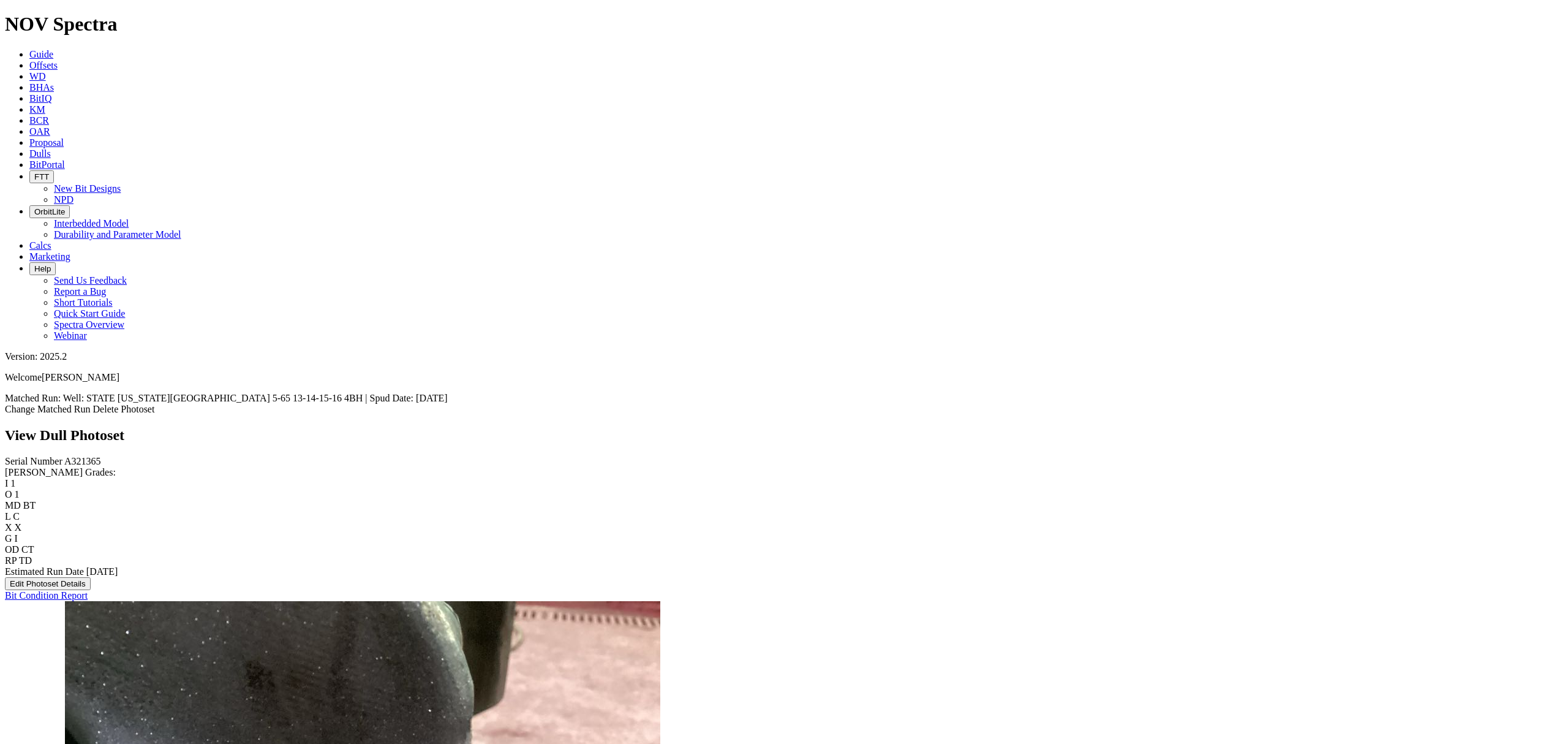
click at [91, 404] on link "Change Matched Run" at bounding box center [48, 409] width 86 height 11
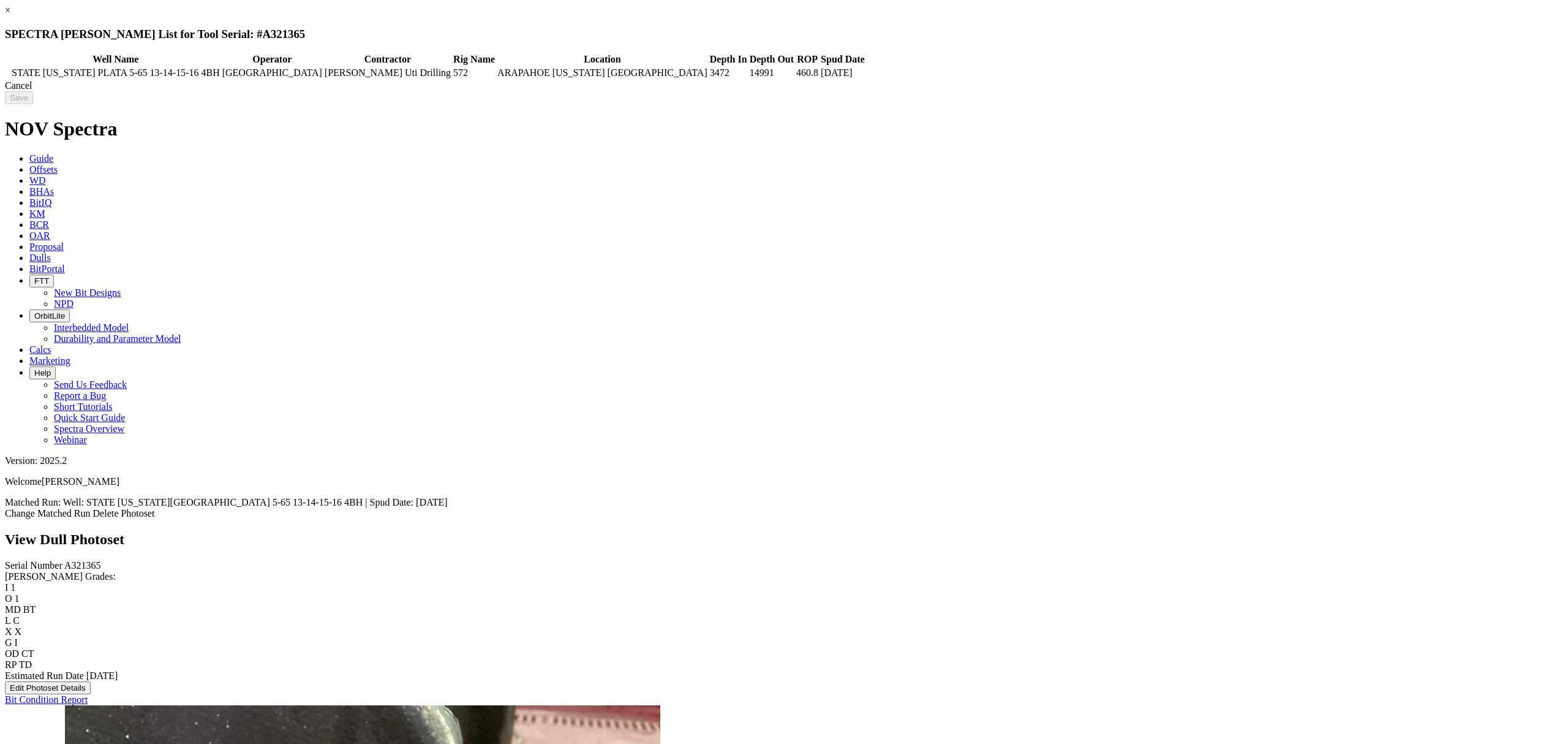
click at [7, 73] on icon at bounding box center [7, 73] width 0 height 0
click at [1248, 91] on div "Cancel" at bounding box center [784, 85] width 1559 height 11
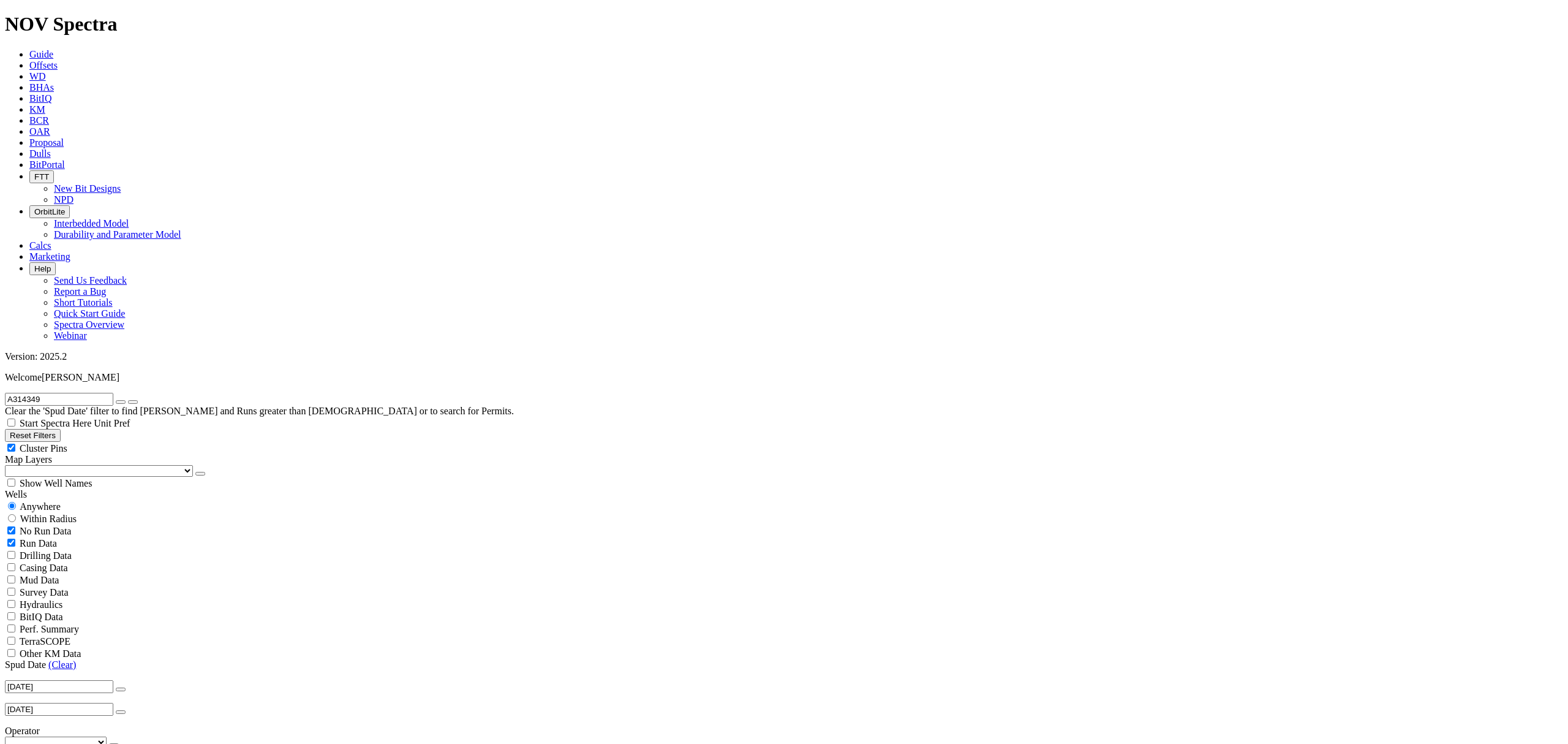
radio input "false"
radio input "true"
click at [120, 402] on icon "button" at bounding box center [120, 402] width 0 height 0
click at [77, 393] on input "text" at bounding box center [59, 399] width 109 height 13
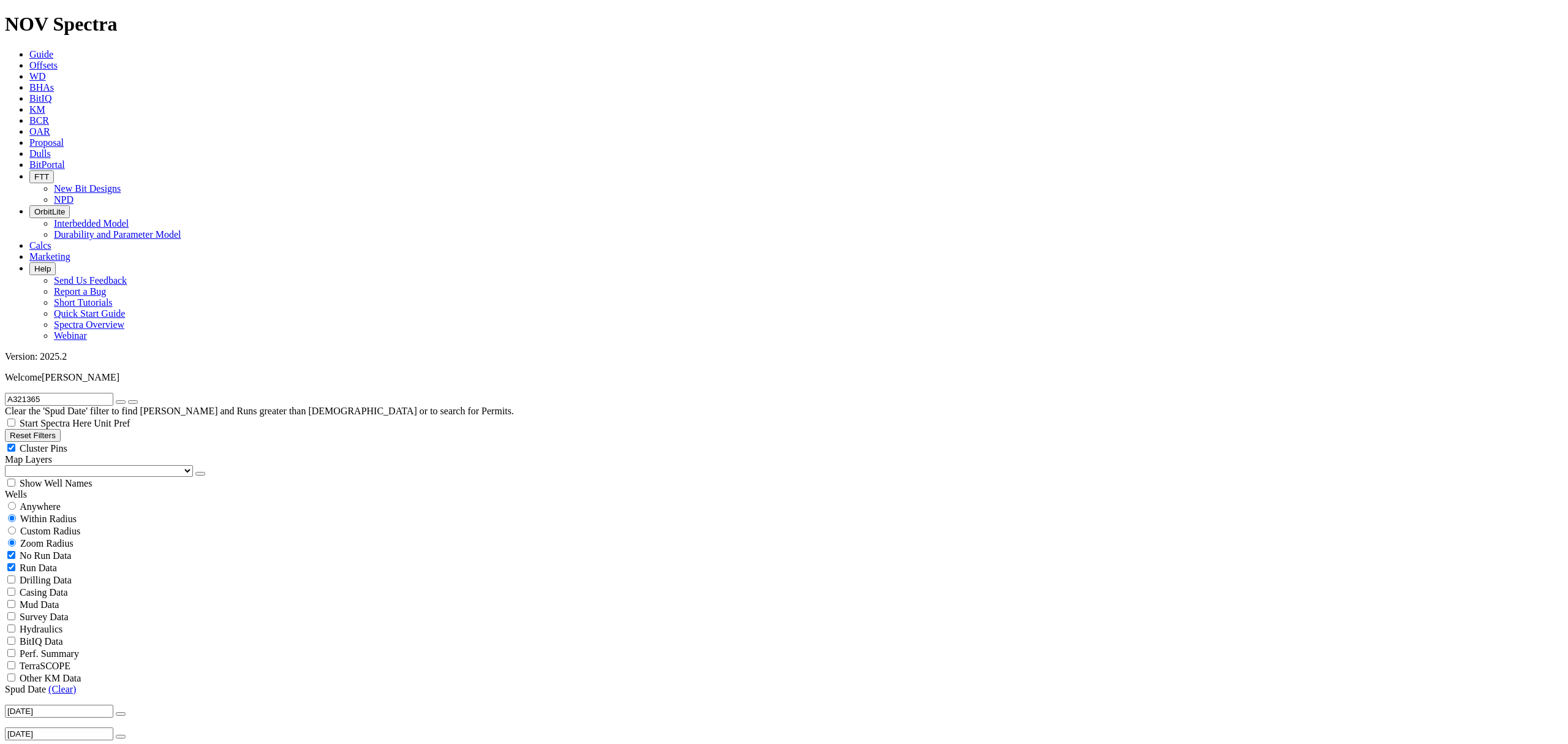
type input "A321365"
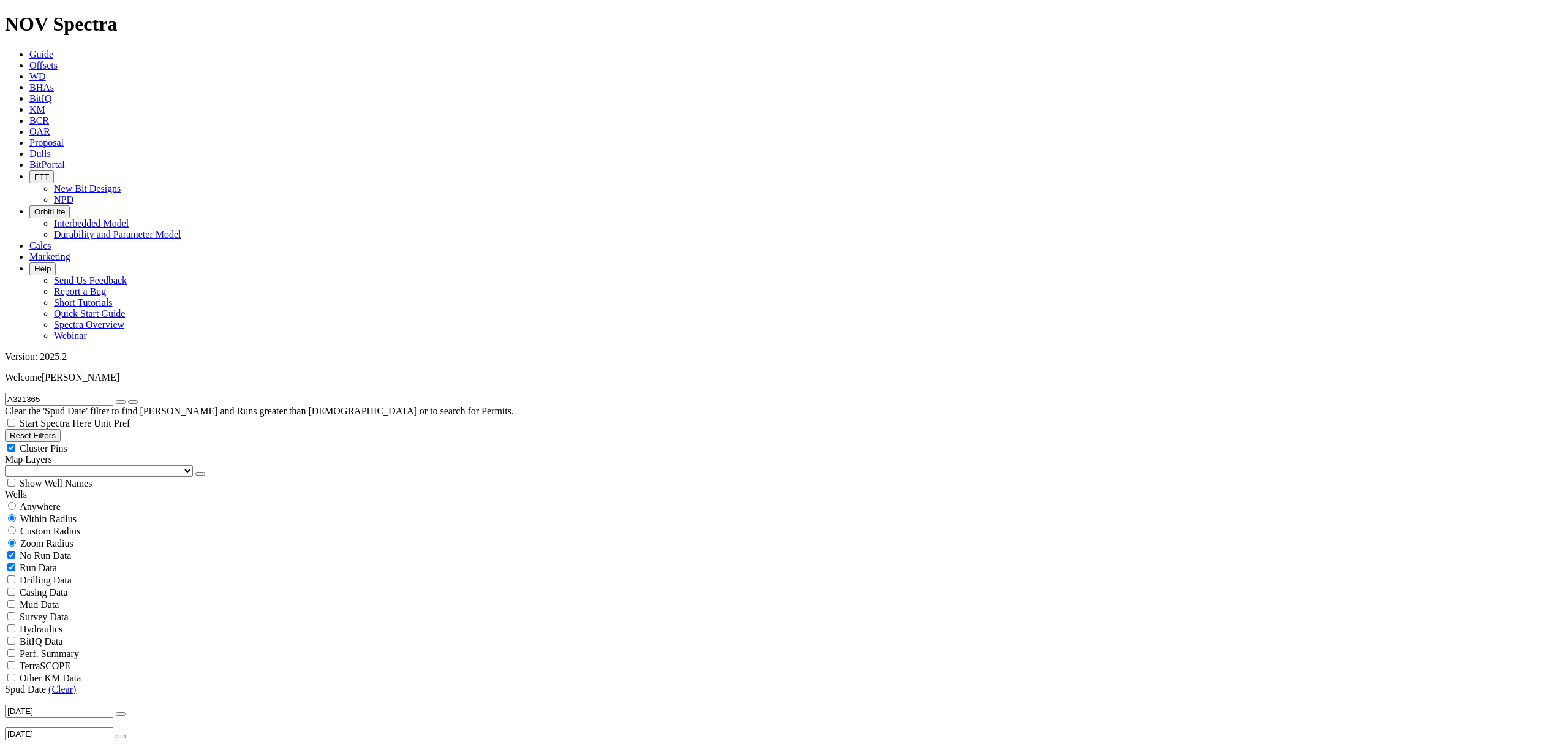
scroll to position [408, 0]
click at [126, 400] on button "button" at bounding box center [120, 402] width 10 height 4
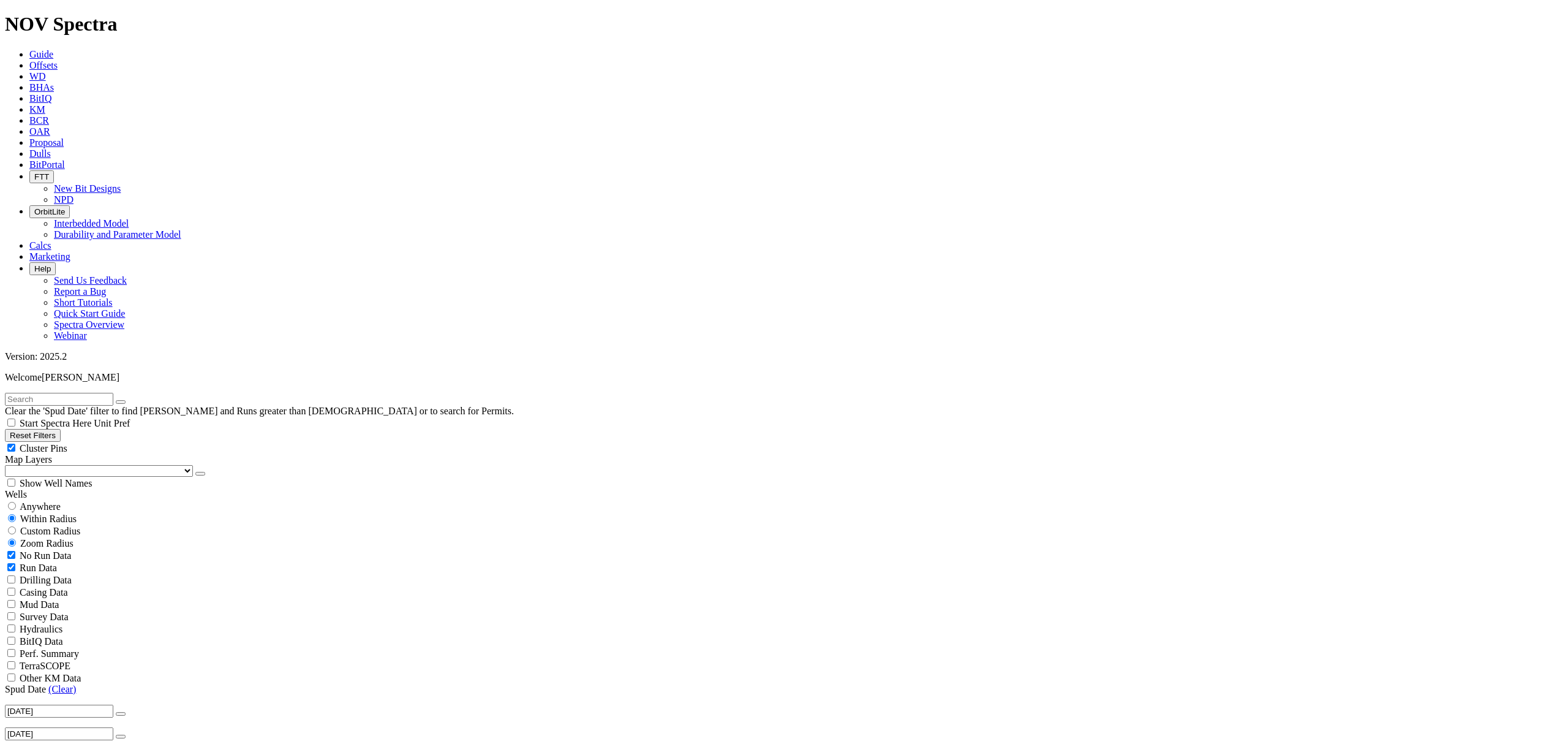
scroll to position [408, 0]
select select "12.25"
checkbox input "false"
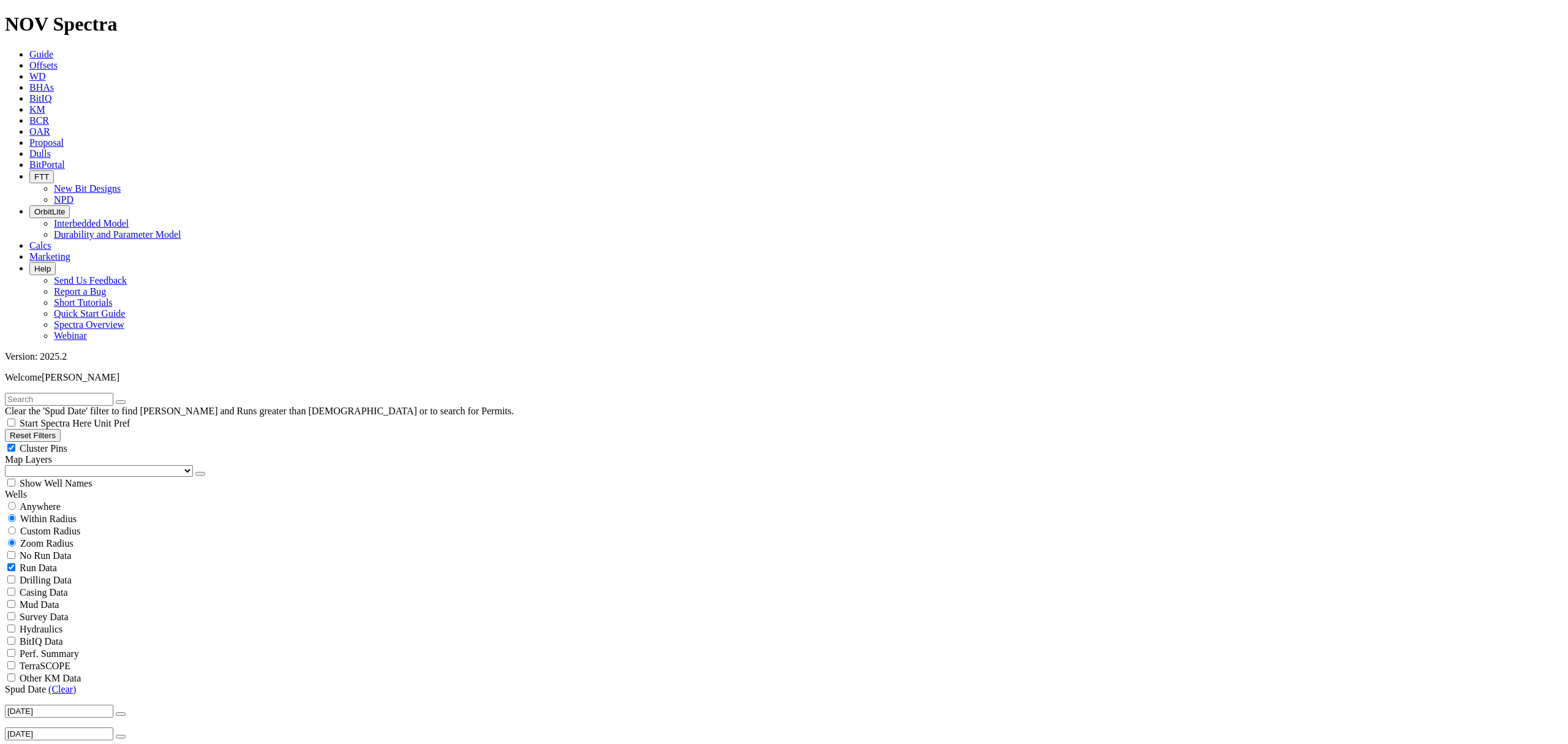
select select "? number:12.25 ?"
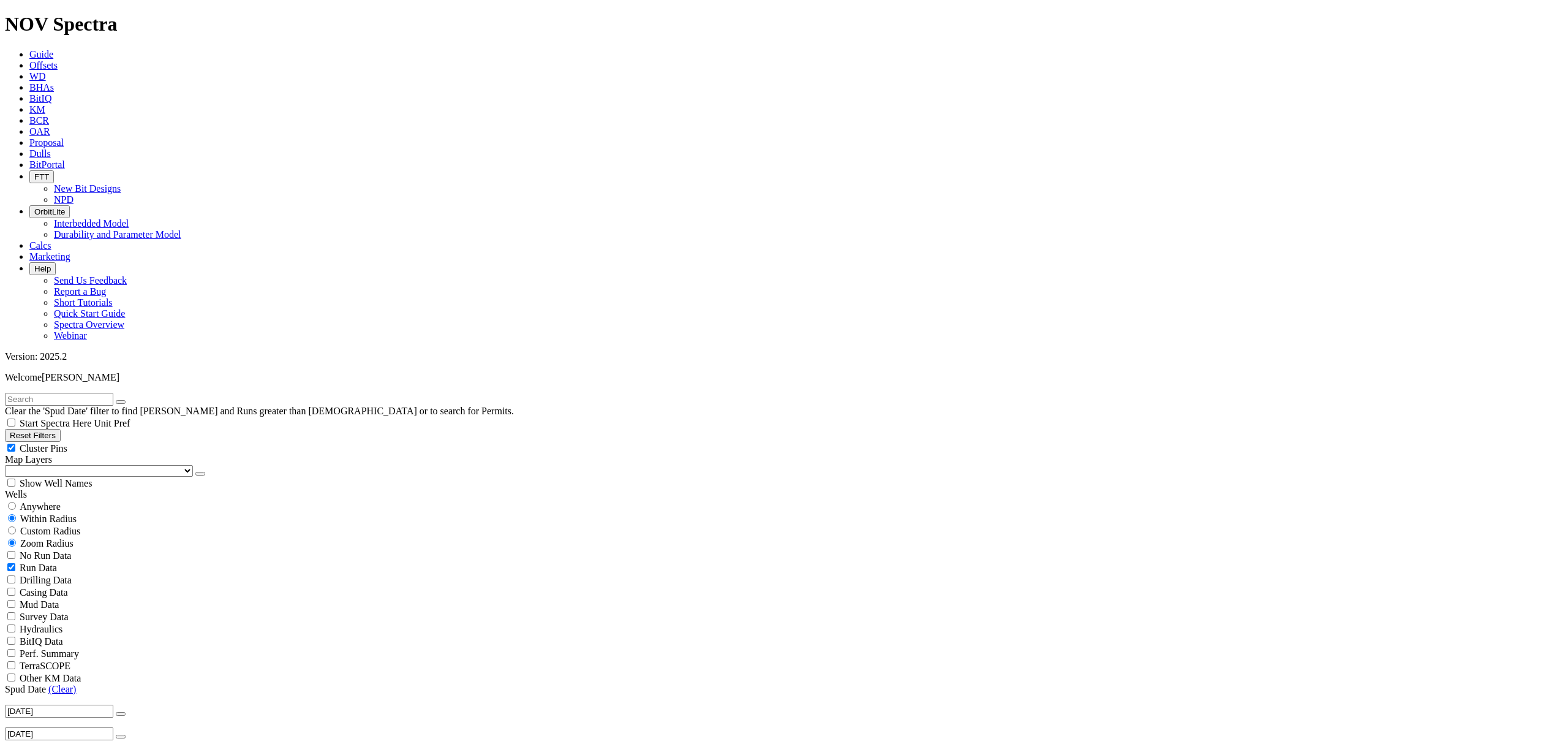
click at [16, 502] on input "radio" at bounding box center [12, 506] width 8 height 8
radio input "true"
radio input "false"
click at [56, 393] on input "text" at bounding box center [59, 399] width 109 height 13
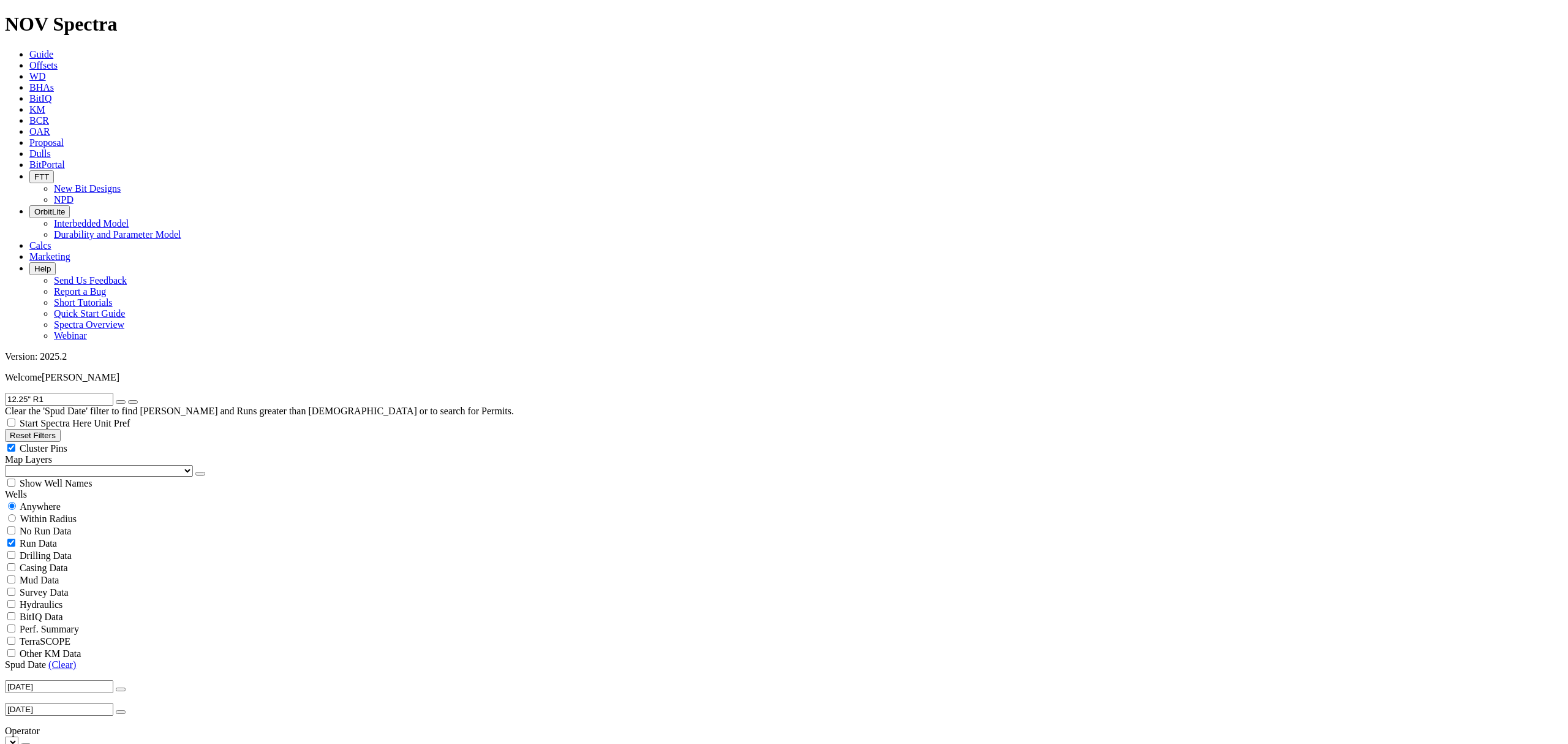
click at [138, 400] on button "submit" at bounding box center [133, 402] width 10 height 4
click at [48, 393] on input "12.25" R1" at bounding box center [59, 399] width 109 height 13
click at [52, 393] on input "12.25" R1" at bounding box center [59, 399] width 109 height 13
drag, startPoint x: 54, startPoint y: 57, endPoint x: -24, endPoint y: 45, distance: 78.9
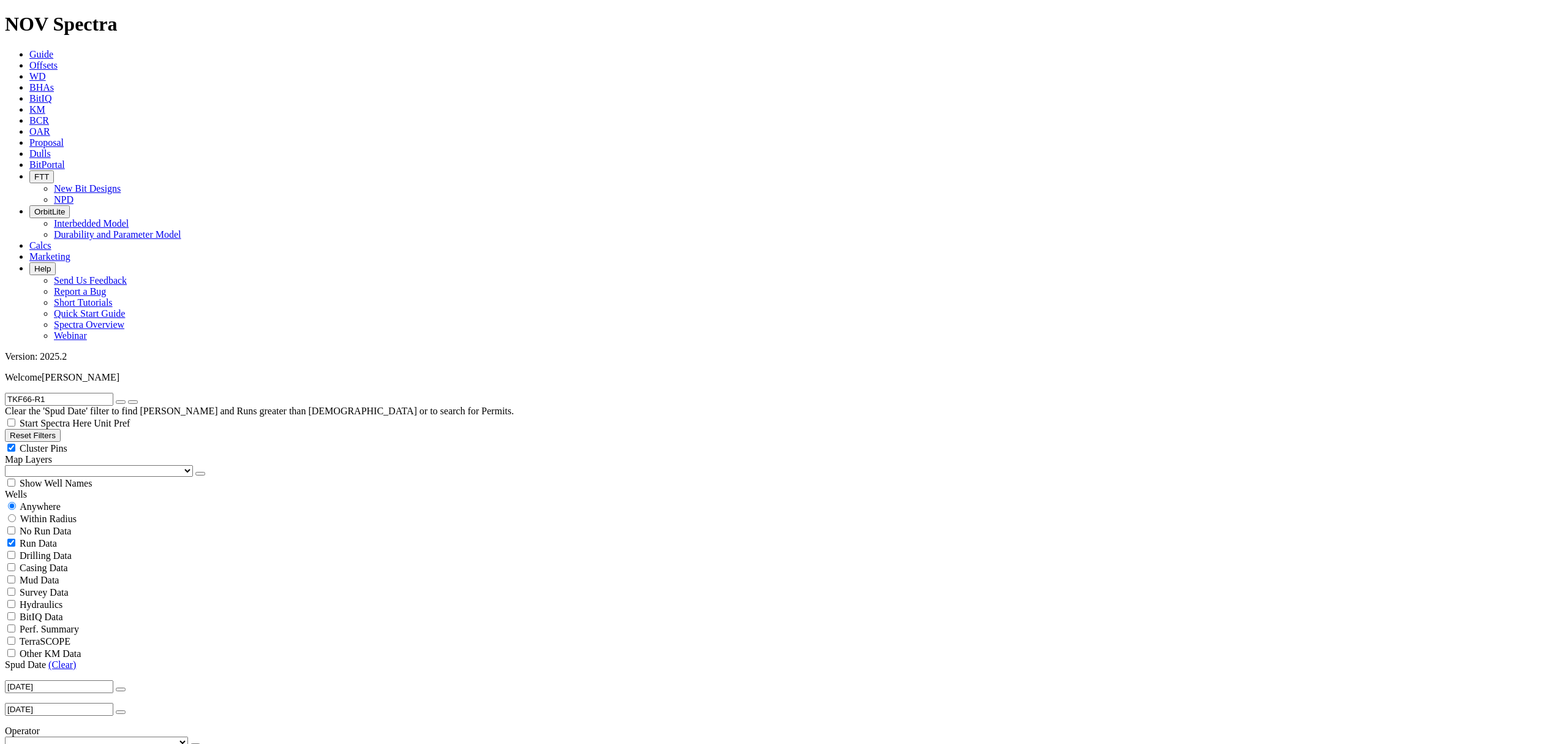
type input "TKF66-R1"
radio input "false"
radio input "true"
